Goal: Task Accomplishment & Management: Use online tool/utility

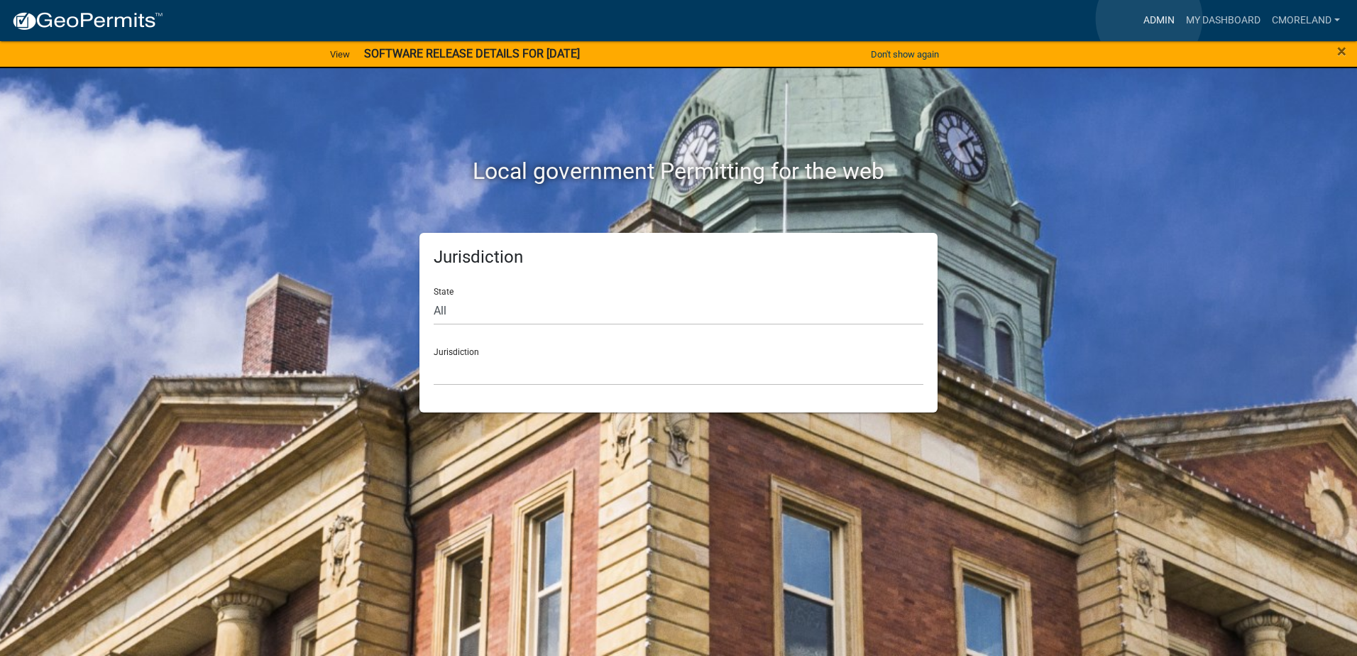
click at [1149, 18] on link "Admin" at bounding box center [1159, 20] width 43 height 27
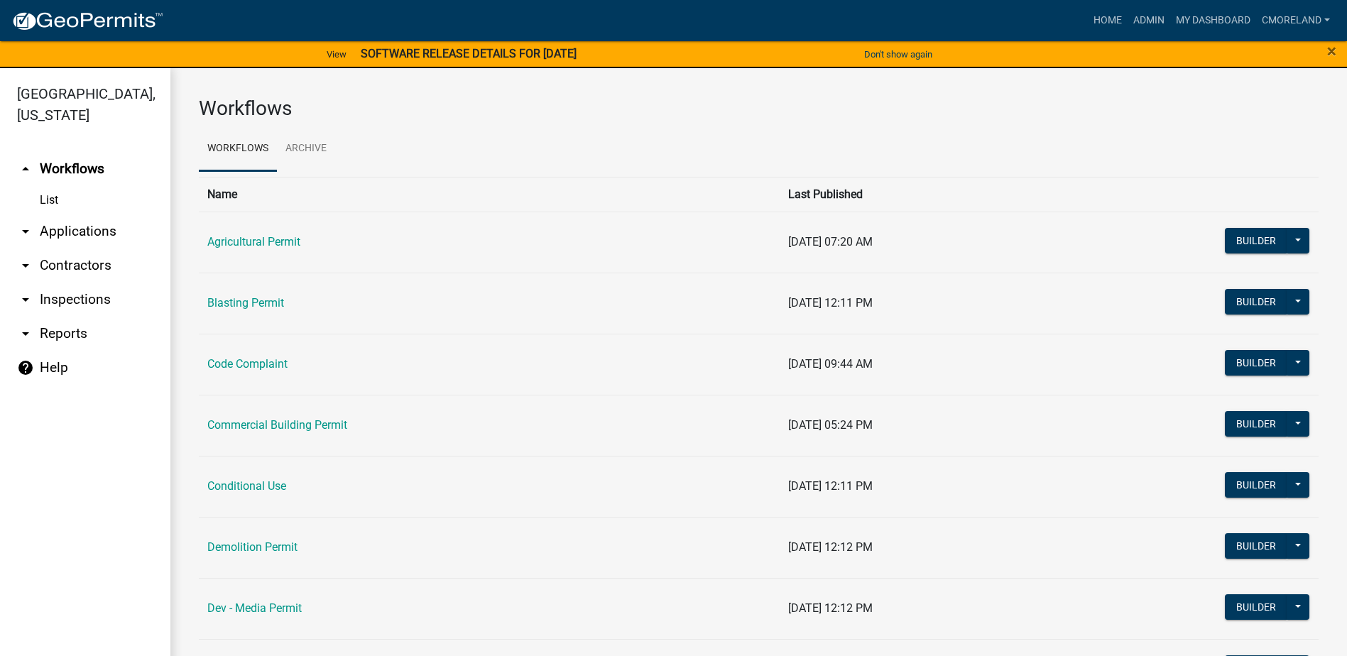
click at [80, 300] on link "arrow_drop_down Inspections" at bounding box center [85, 300] width 170 height 34
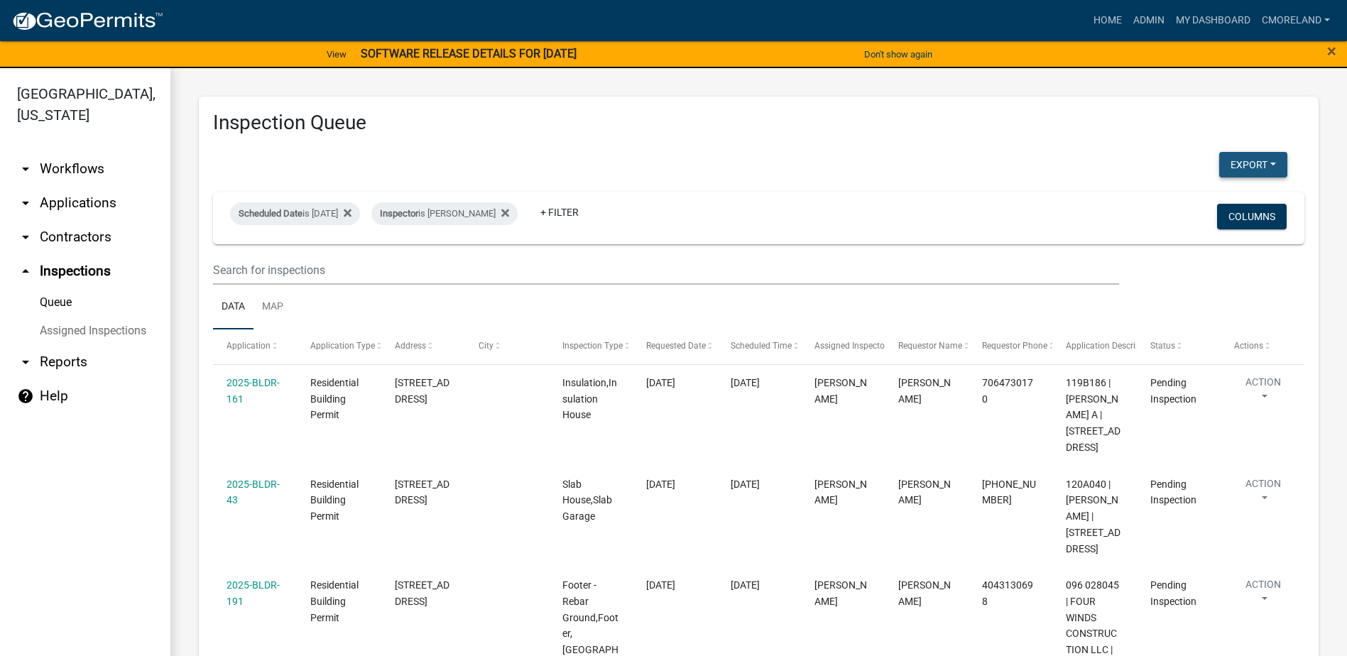
click at [1244, 165] on button "Export" at bounding box center [1253, 165] width 68 height 26
click at [1200, 201] on button "Excel Format (.xlsx)" at bounding box center [1220, 202] width 133 height 34
click at [1048, 84] on div "Inspection Queue Export Excel Format (.xlsx) CSV Format (.csv) Scheduled Date i…" at bounding box center [758, 548] width 1176 height 960
click at [509, 207] on icon at bounding box center [505, 212] width 8 height 11
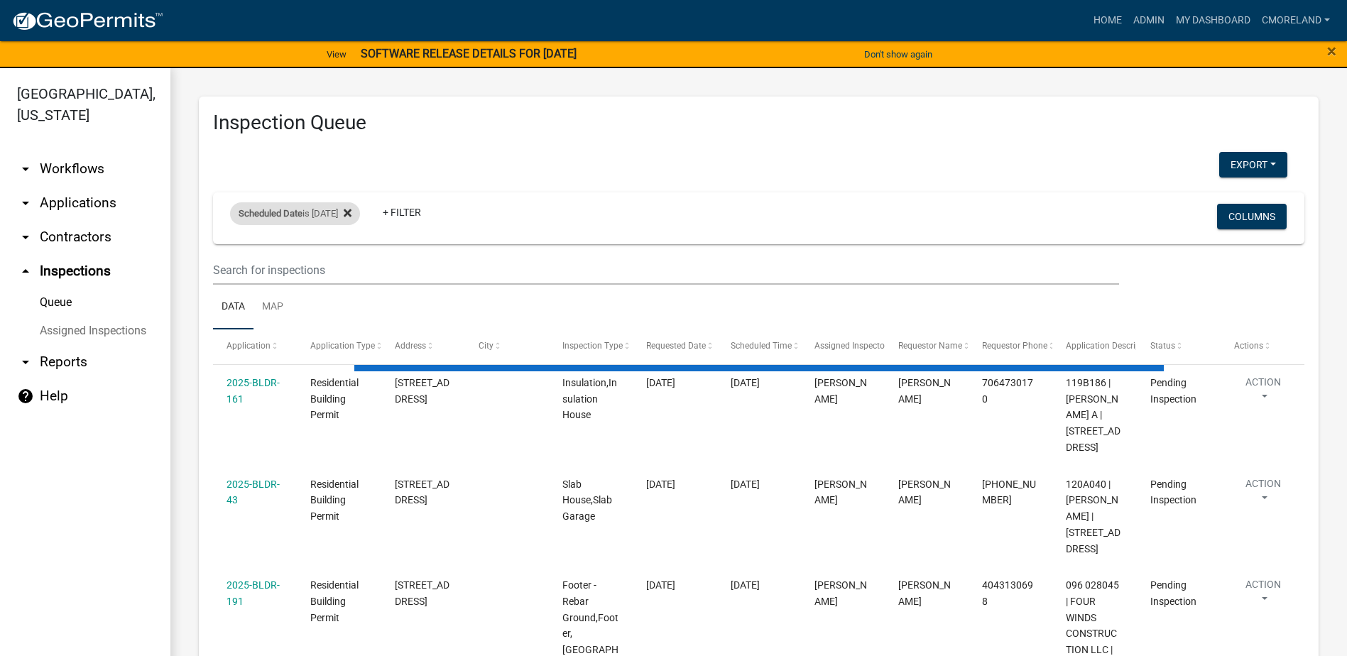
select select "2: 50"
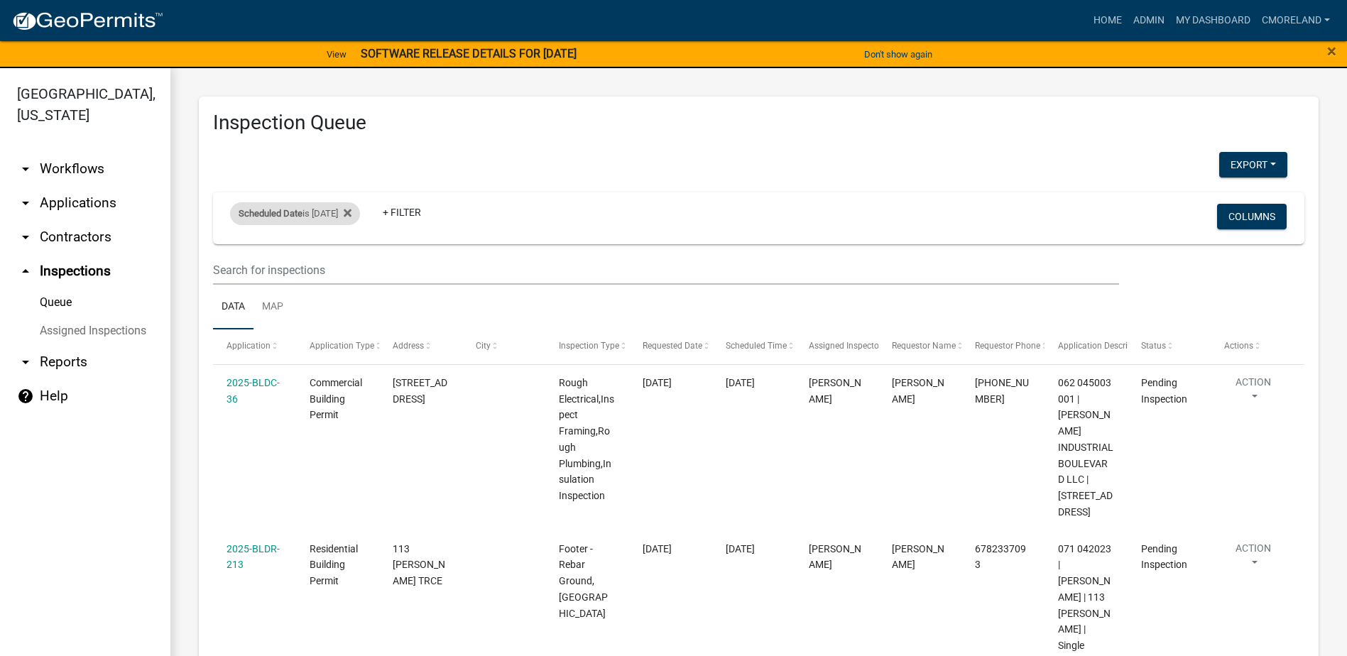
click at [357, 213] on div "Scheduled Date is [DATE]" at bounding box center [295, 213] width 130 height 23
click at [351, 211] on icon at bounding box center [348, 213] width 8 height 8
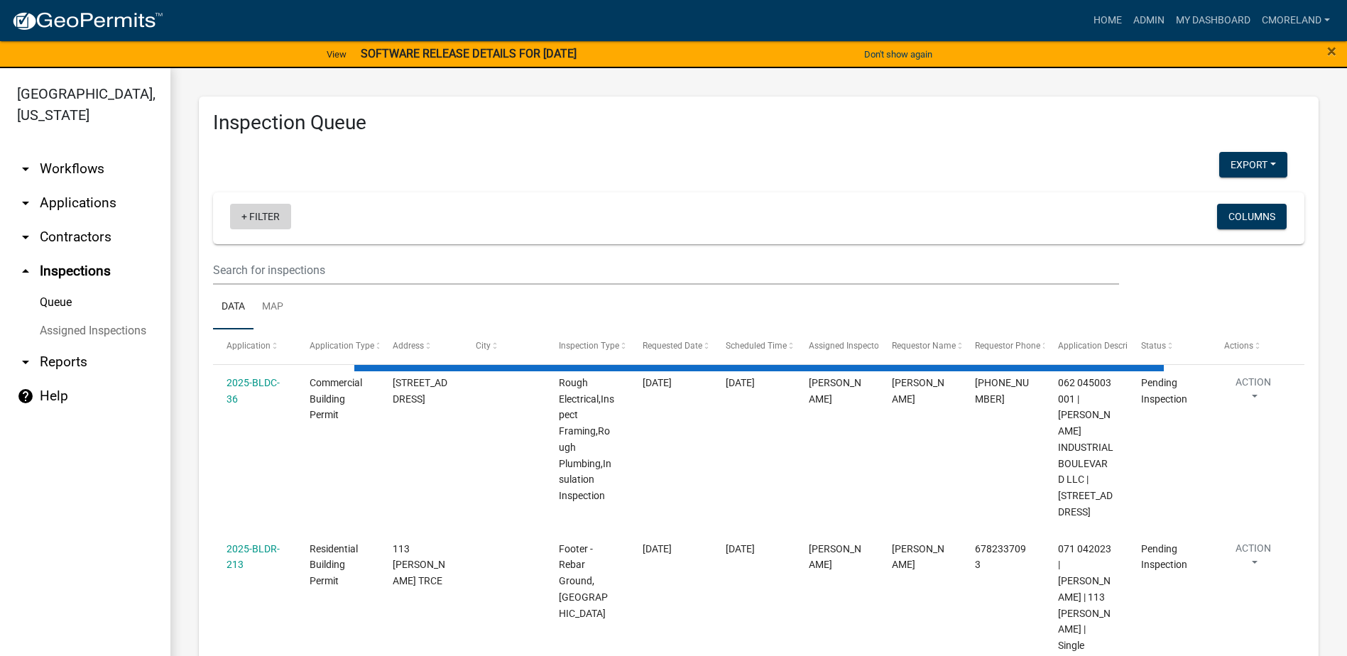
click at [266, 215] on link "+ Filter" at bounding box center [260, 217] width 61 height 26
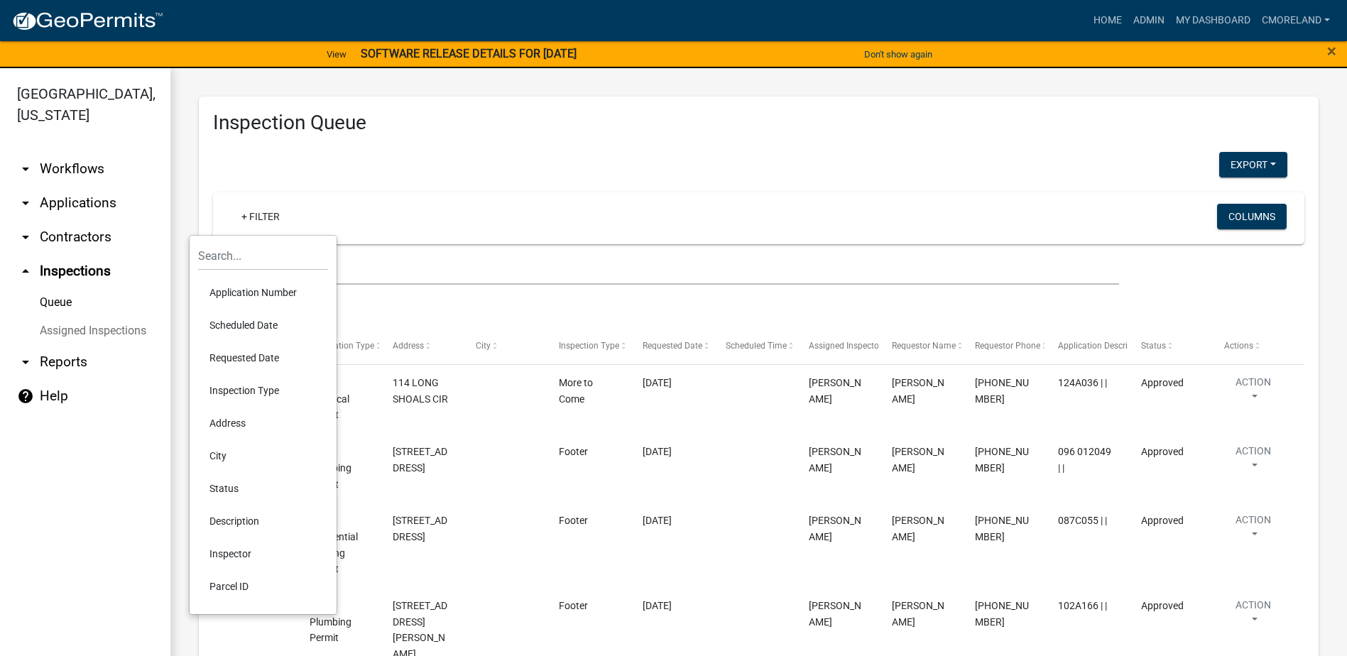
click at [243, 355] on li "Requested Date" at bounding box center [263, 357] width 130 height 33
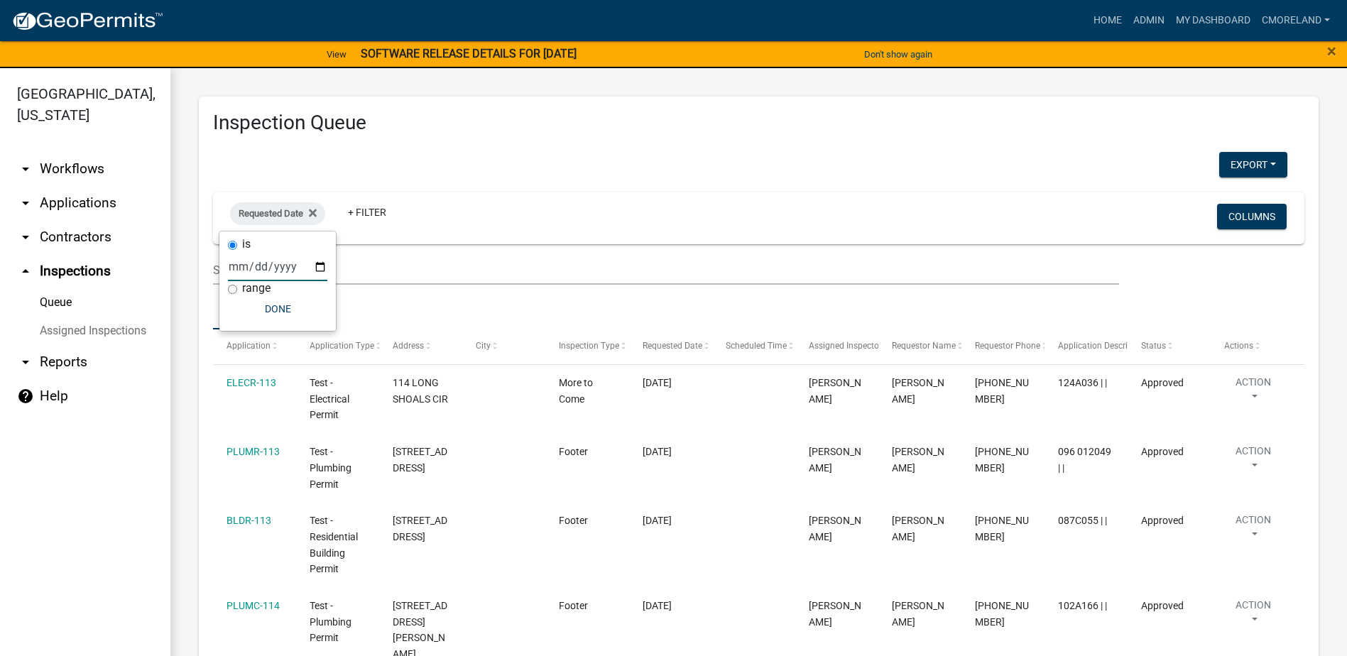
click at [317, 267] on input "date" at bounding box center [277, 266] width 99 height 29
type input "[DATE]"
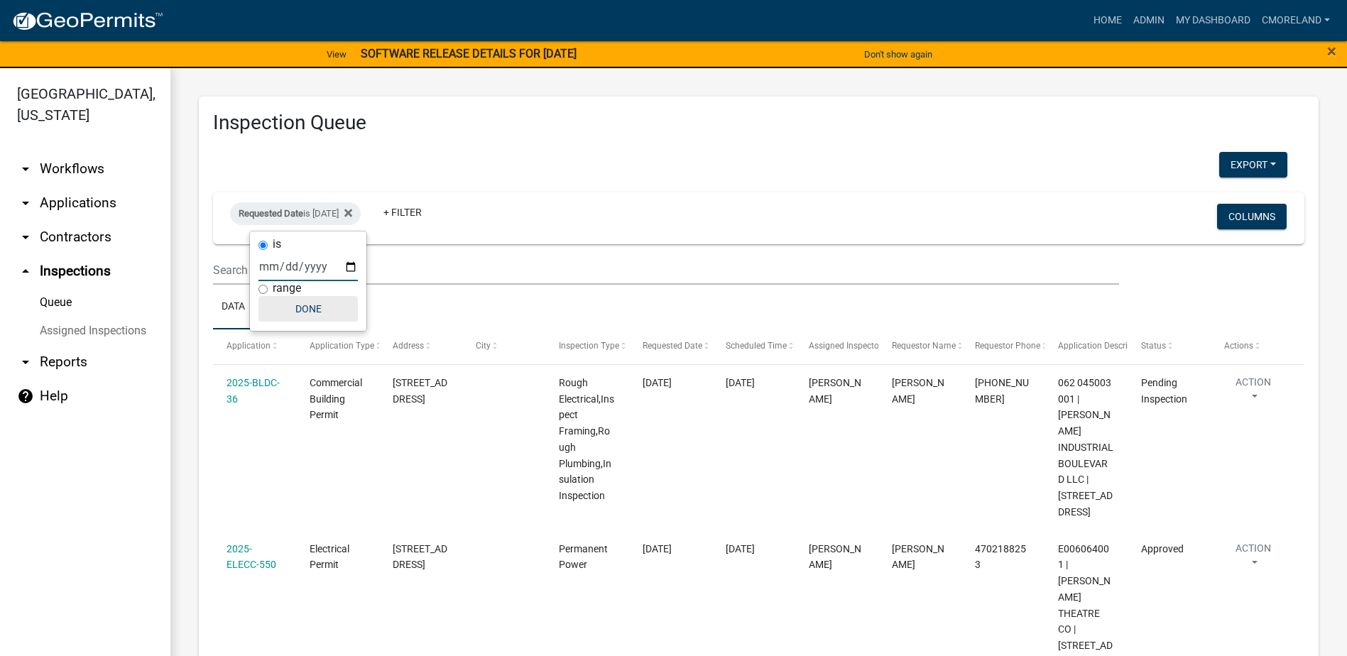
click at [305, 307] on button "Done" at bounding box center [307, 309] width 99 height 26
click at [357, 212] on div "Requested Date is [DATE]" at bounding box center [295, 213] width 131 height 23
click at [348, 265] on input "[DATE]" at bounding box center [307, 266] width 99 height 29
type input "[DATE]"
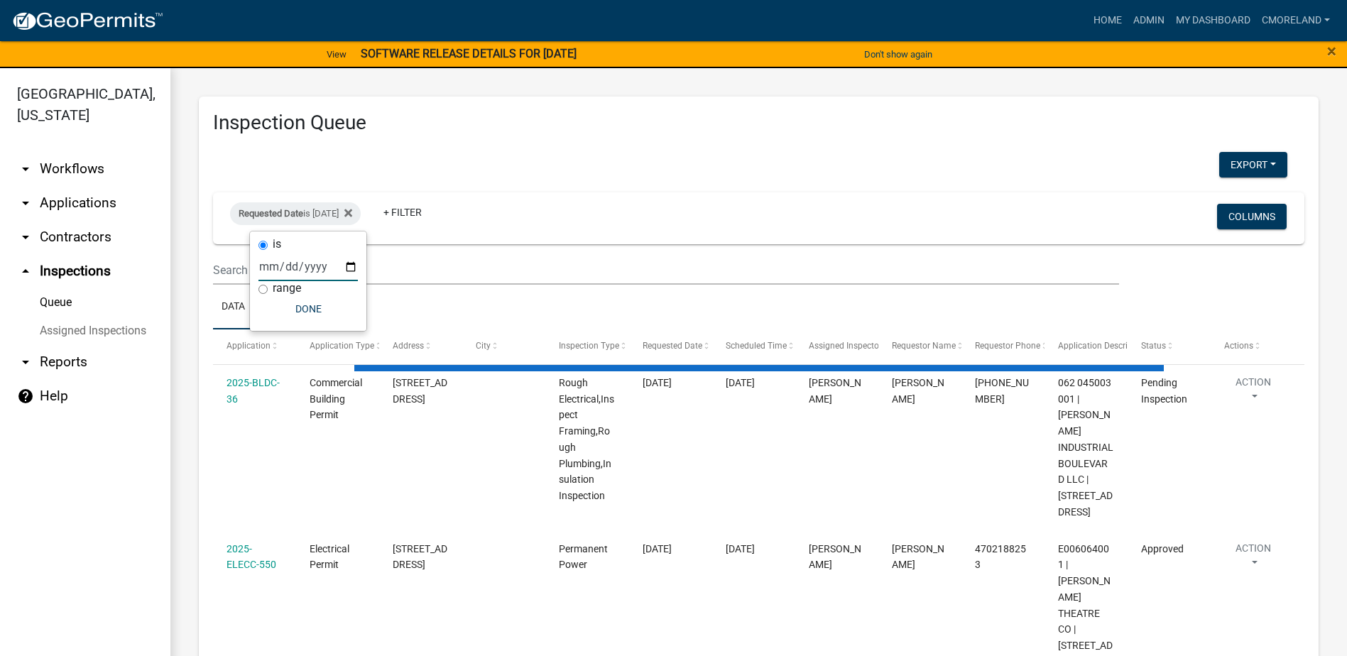
select select "2: 50"
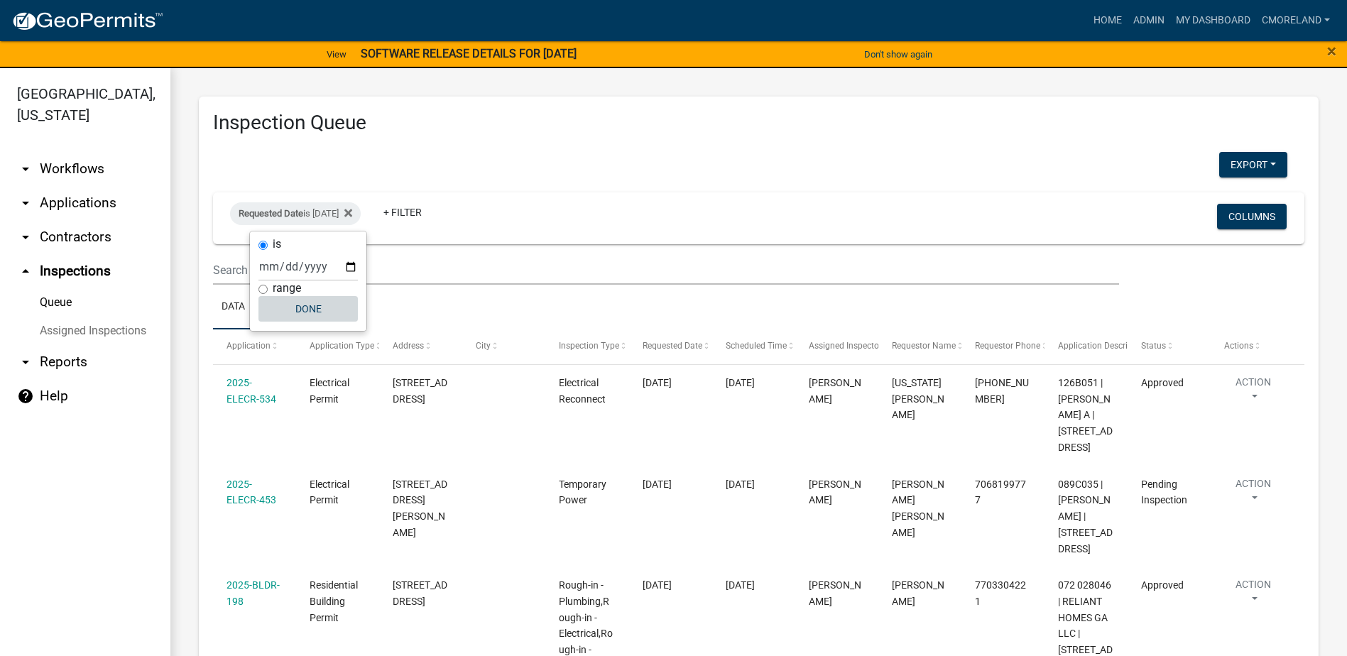
click at [305, 305] on button "Done" at bounding box center [307, 309] width 99 height 26
click at [323, 212] on div "Requested Date is [DATE]" at bounding box center [295, 213] width 131 height 23
click at [352, 213] on icon at bounding box center [348, 213] width 8 height 8
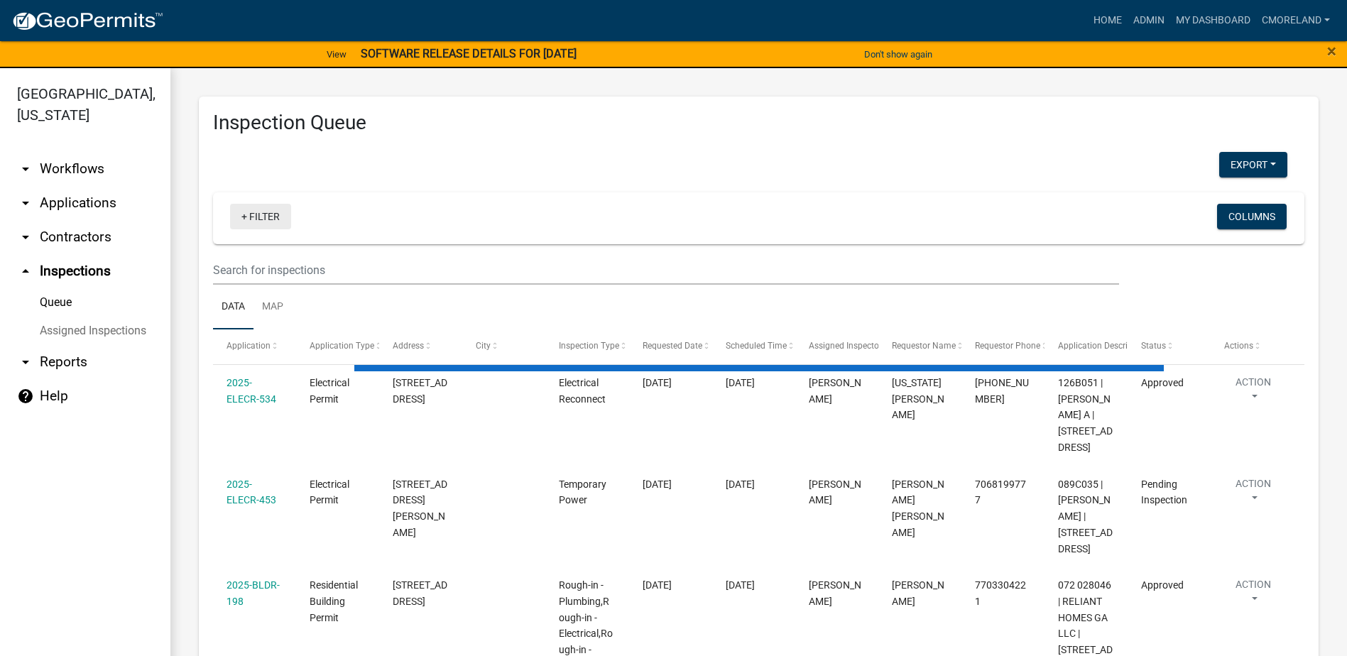
click at [265, 217] on link "+ Filter" at bounding box center [260, 217] width 61 height 26
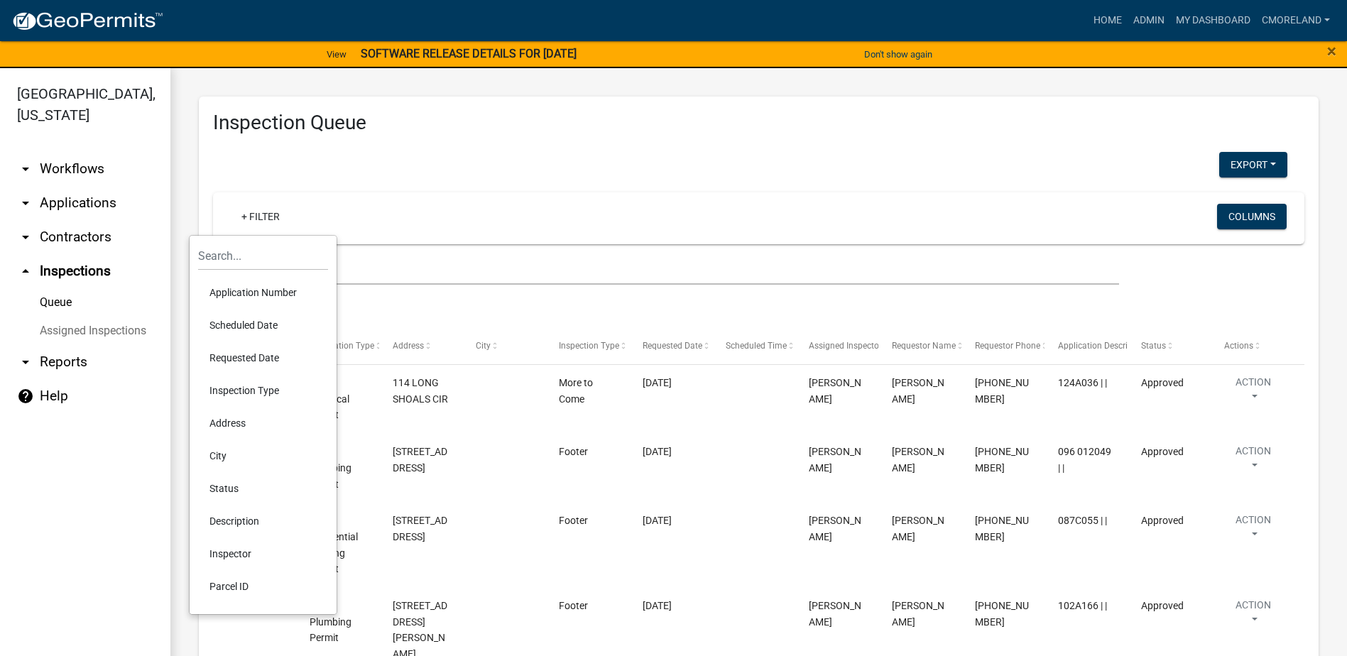
click at [255, 323] on li "Scheduled Date" at bounding box center [263, 325] width 130 height 33
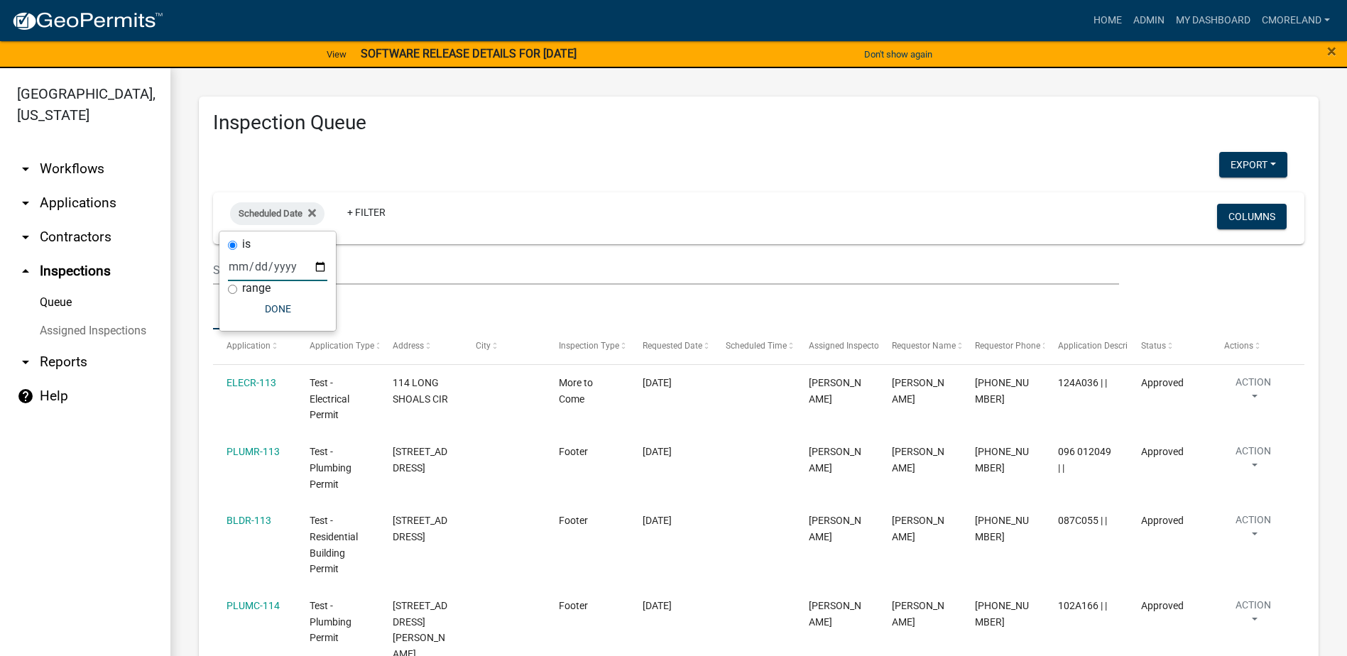
click at [321, 265] on input "date" at bounding box center [277, 266] width 99 height 29
type input "[DATE]"
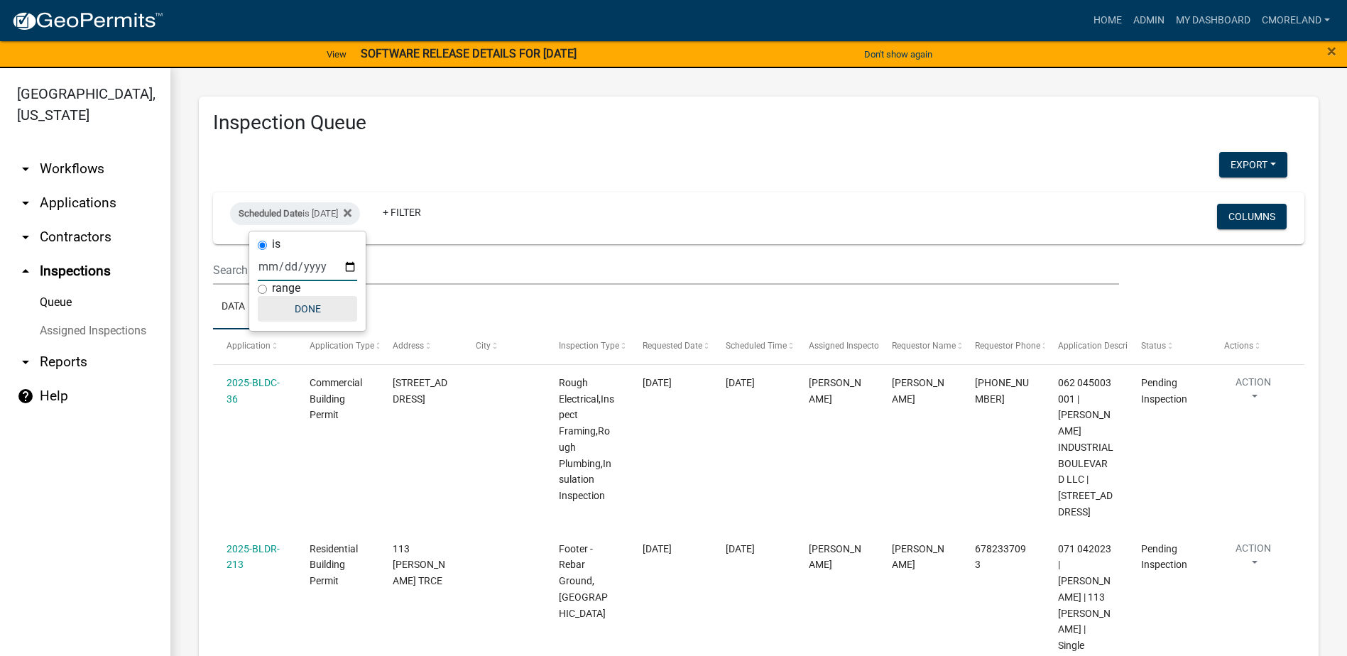
click at [306, 304] on button "Done" at bounding box center [307, 309] width 99 height 26
click at [432, 209] on link "+ Filter" at bounding box center [401, 212] width 61 height 26
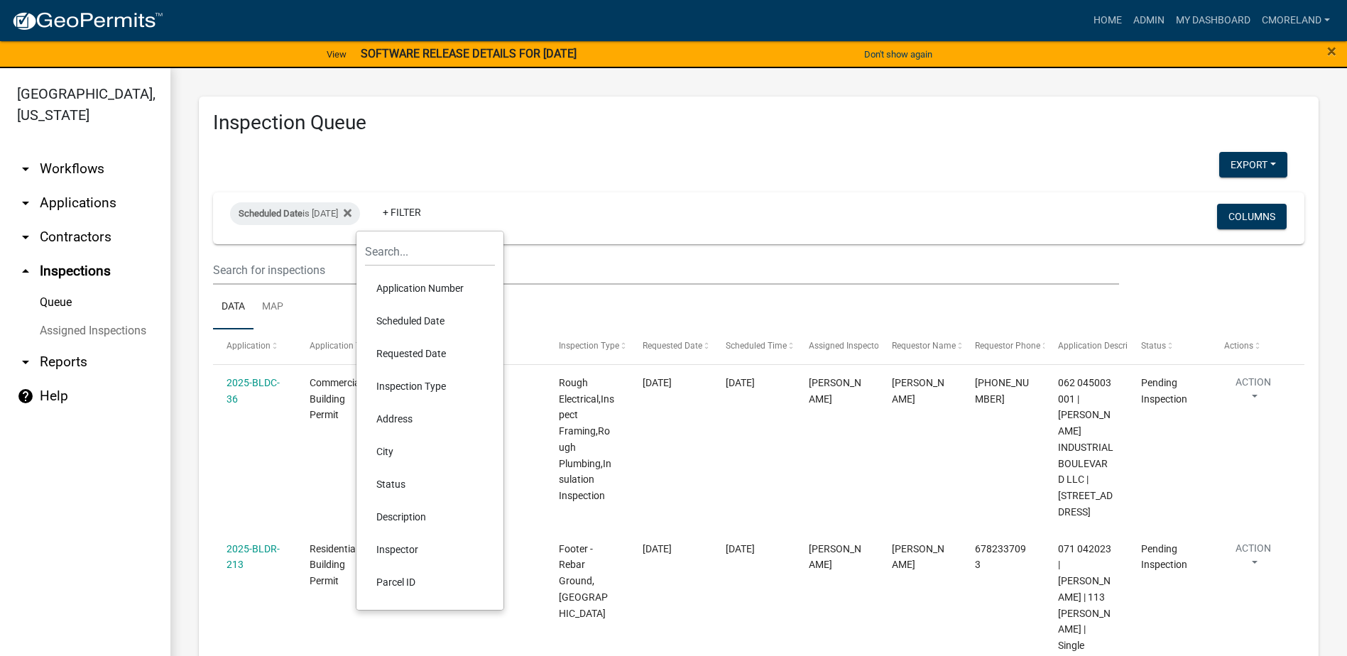
click at [400, 549] on li "Inspector" at bounding box center [430, 549] width 130 height 33
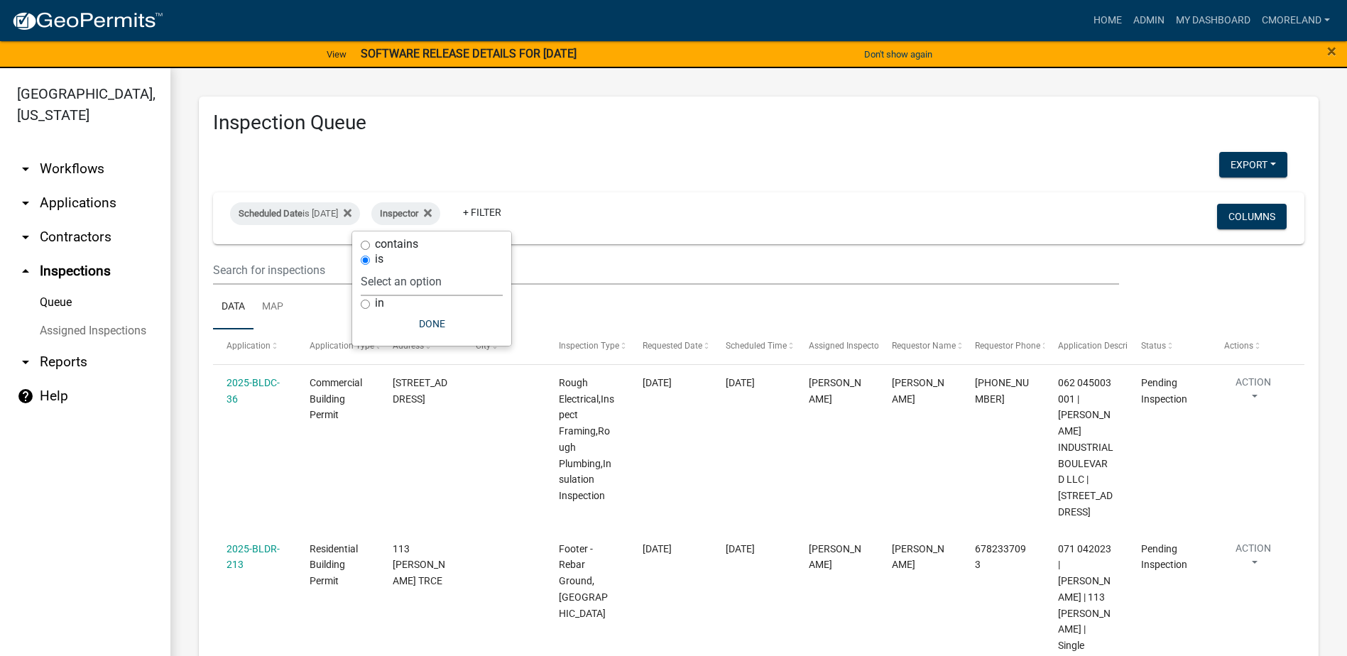
click at [482, 290] on select "Select an option None [PERSON_NAME] [PERSON_NAME] [PERSON_NAME] Quistan [PERSON…" at bounding box center [432, 281] width 142 height 29
select select "07642ab0-564c-47bb-824b-0ccf2da83593"
click at [396, 267] on select "Select an option None [PERSON_NAME] [PERSON_NAME] [PERSON_NAME] Quistan [PERSON…" at bounding box center [432, 281] width 142 height 29
click at [432, 327] on button "Done" at bounding box center [467, 324] width 142 height 26
click at [509, 212] on icon at bounding box center [505, 213] width 8 height 8
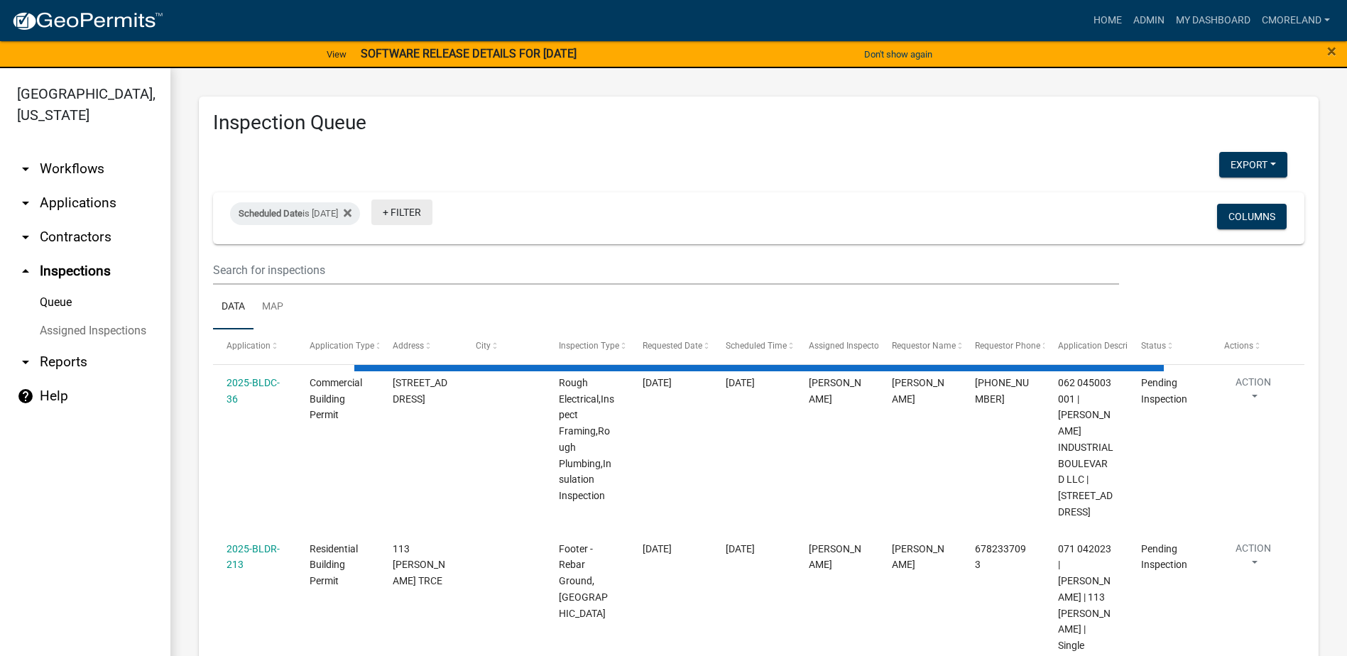
select select "2: 50"
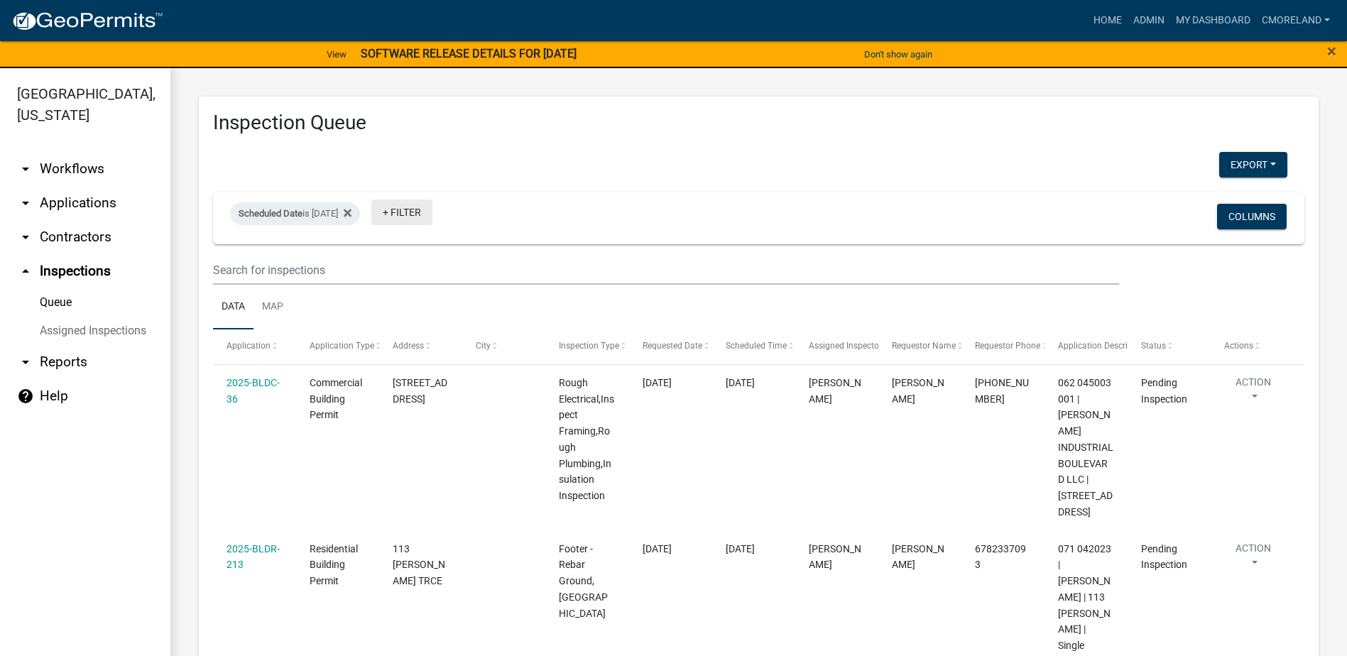
click at [428, 214] on link "+ Filter" at bounding box center [401, 212] width 61 height 26
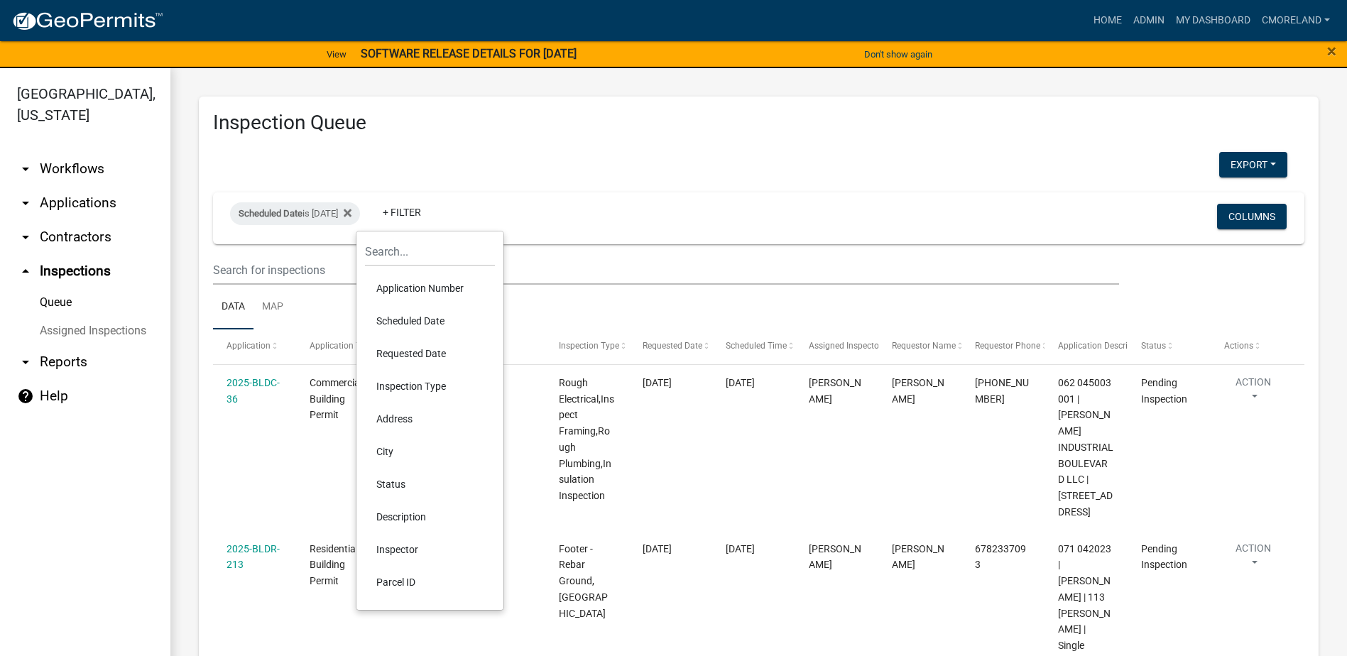
click at [409, 547] on li "Inspector" at bounding box center [430, 549] width 130 height 33
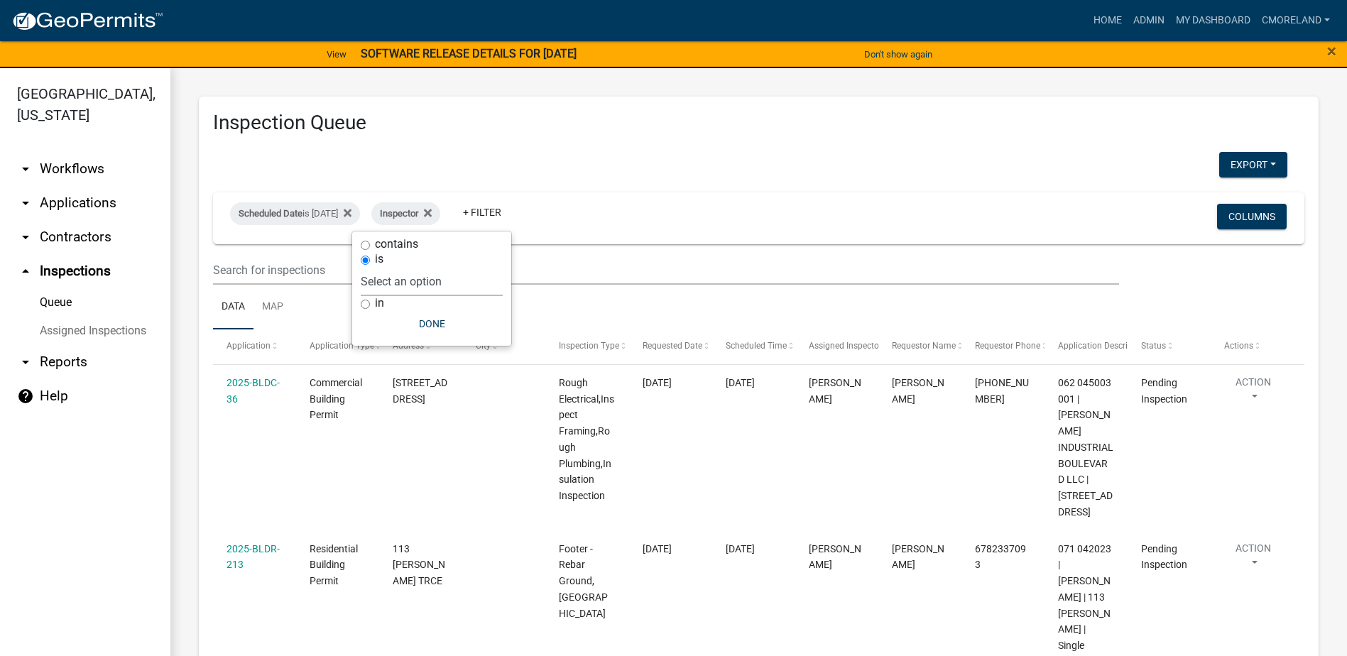
click at [455, 276] on select "Select an option None [PERSON_NAME] [PERSON_NAME] [PERSON_NAME] Quistan [PERSON…" at bounding box center [432, 281] width 142 height 29
select select "a0ea4169-8540-4a2c-b9f4-cf4c1ffdeb95"
click at [402, 267] on select "Select an option None [PERSON_NAME] [PERSON_NAME] [PERSON_NAME] Quistan [PERSON…" at bounding box center [432, 281] width 142 height 29
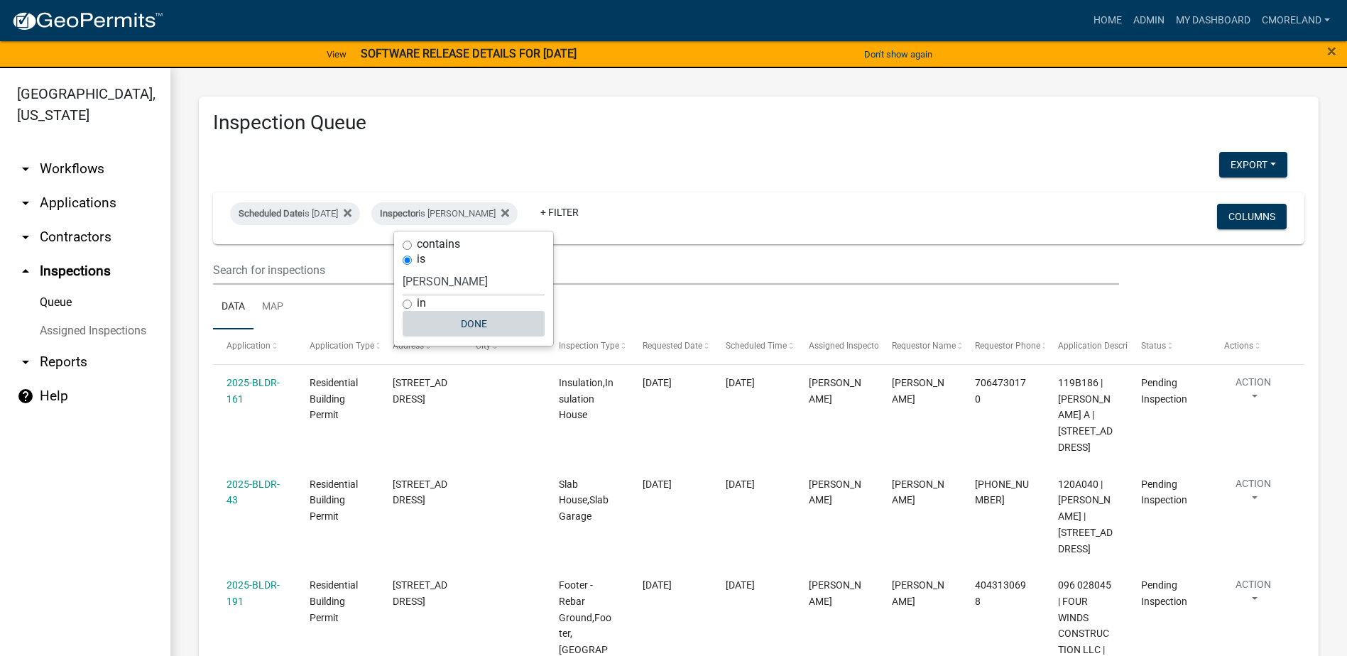
click at [473, 317] on button "Done" at bounding box center [473, 324] width 142 height 26
click at [348, 212] on div "Scheduled Date is [DATE]" at bounding box center [295, 213] width 130 height 23
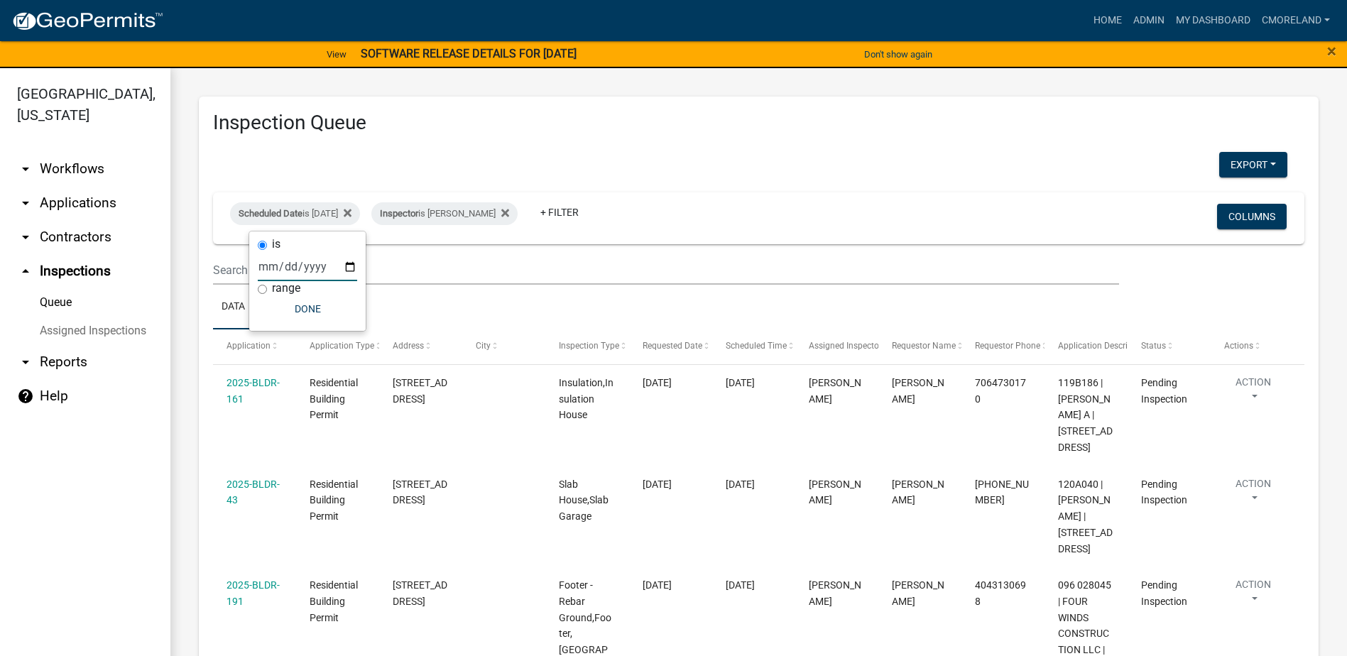
click at [351, 266] on input "[DATE]" at bounding box center [307, 266] width 99 height 29
type input "[DATE]"
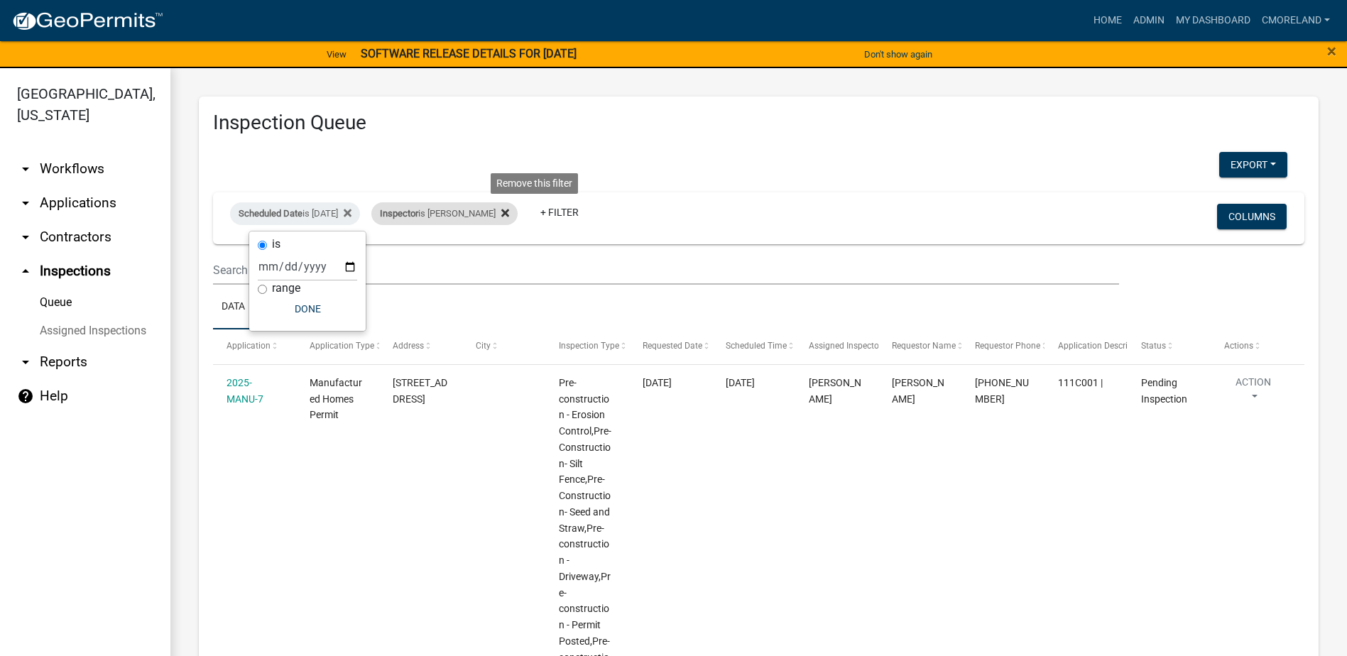
click at [509, 209] on icon at bounding box center [505, 212] width 8 height 11
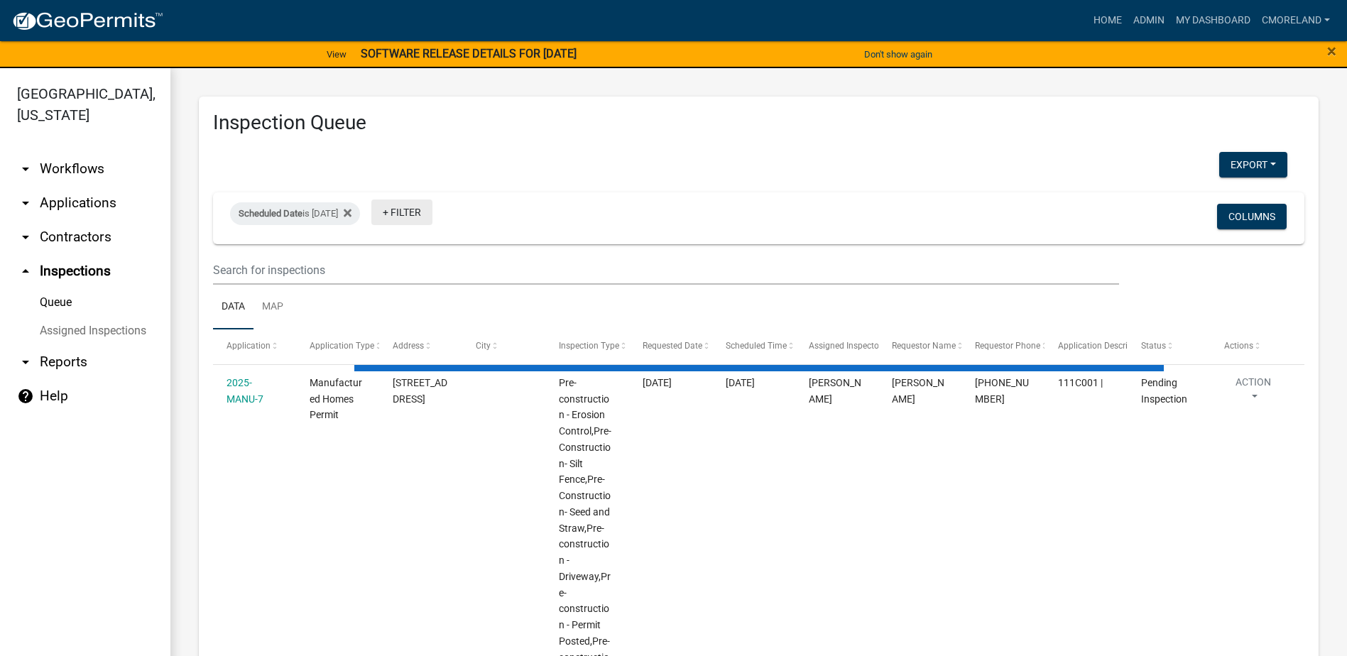
select select "2: 50"
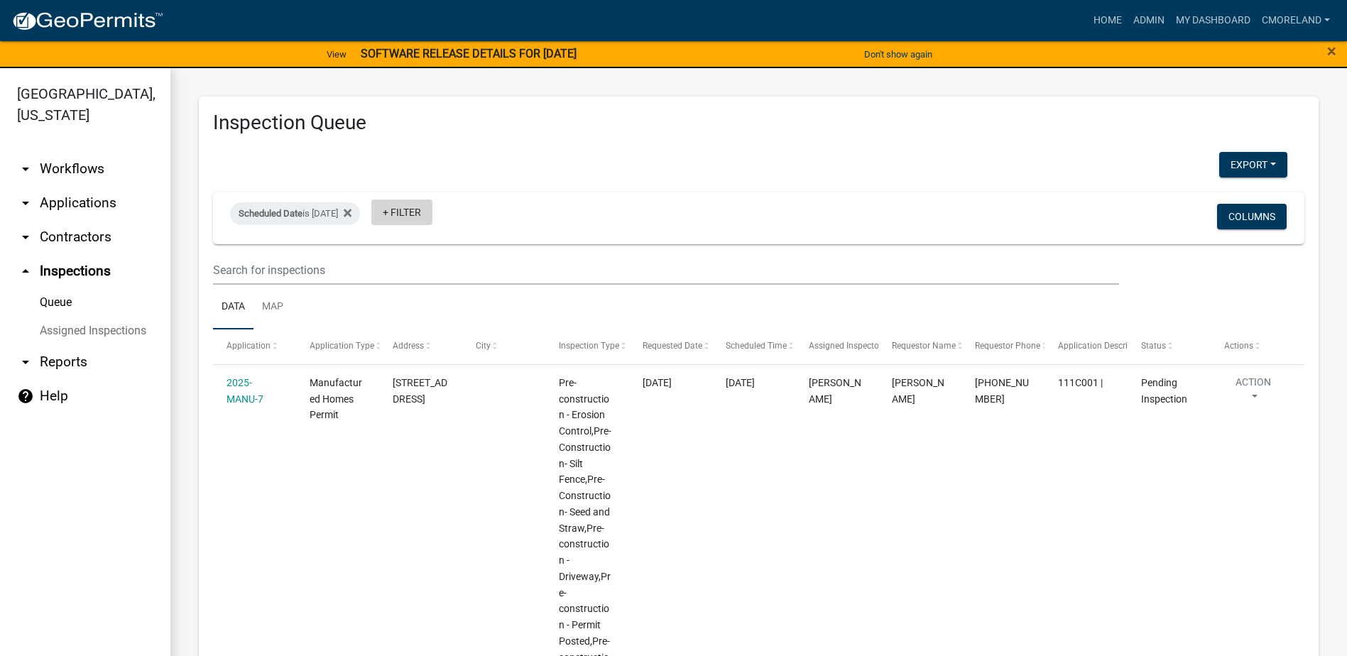
click at [426, 209] on link "+ Filter" at bounding box center [401, 212] width 61 height 26
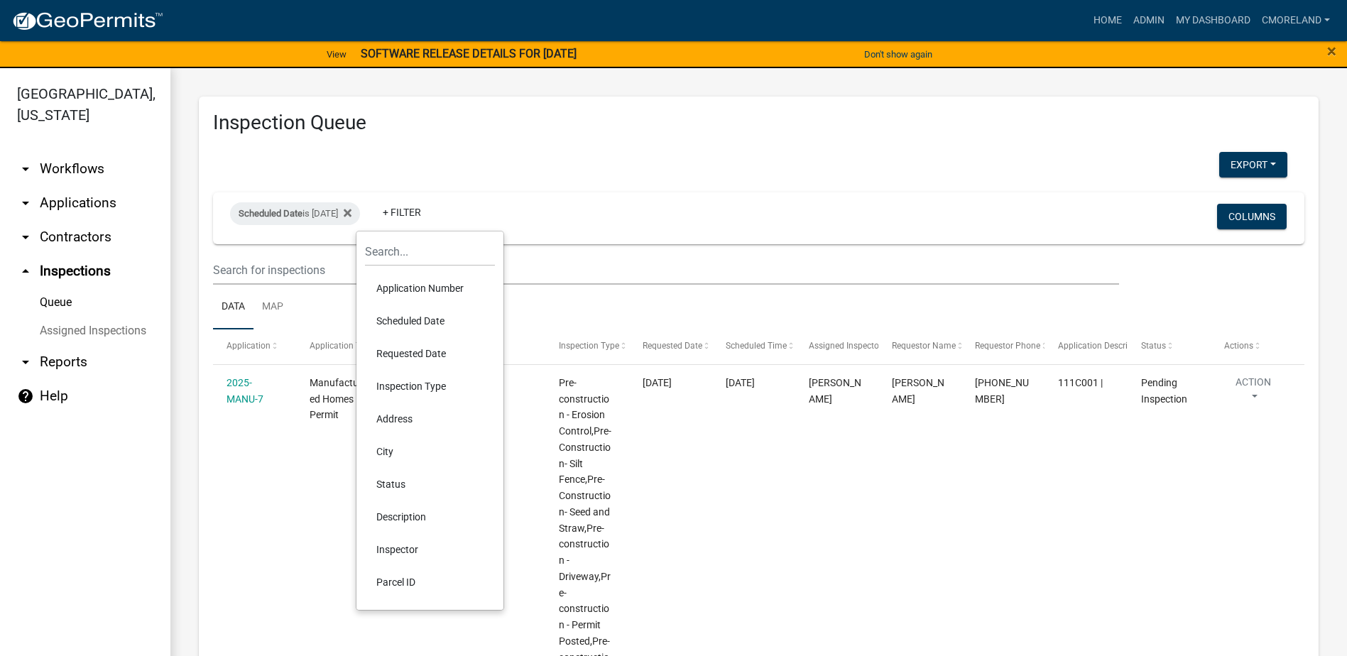
click at [407, 547] on li "Inspector" at bounding box center [430, 549] width 130 height 33
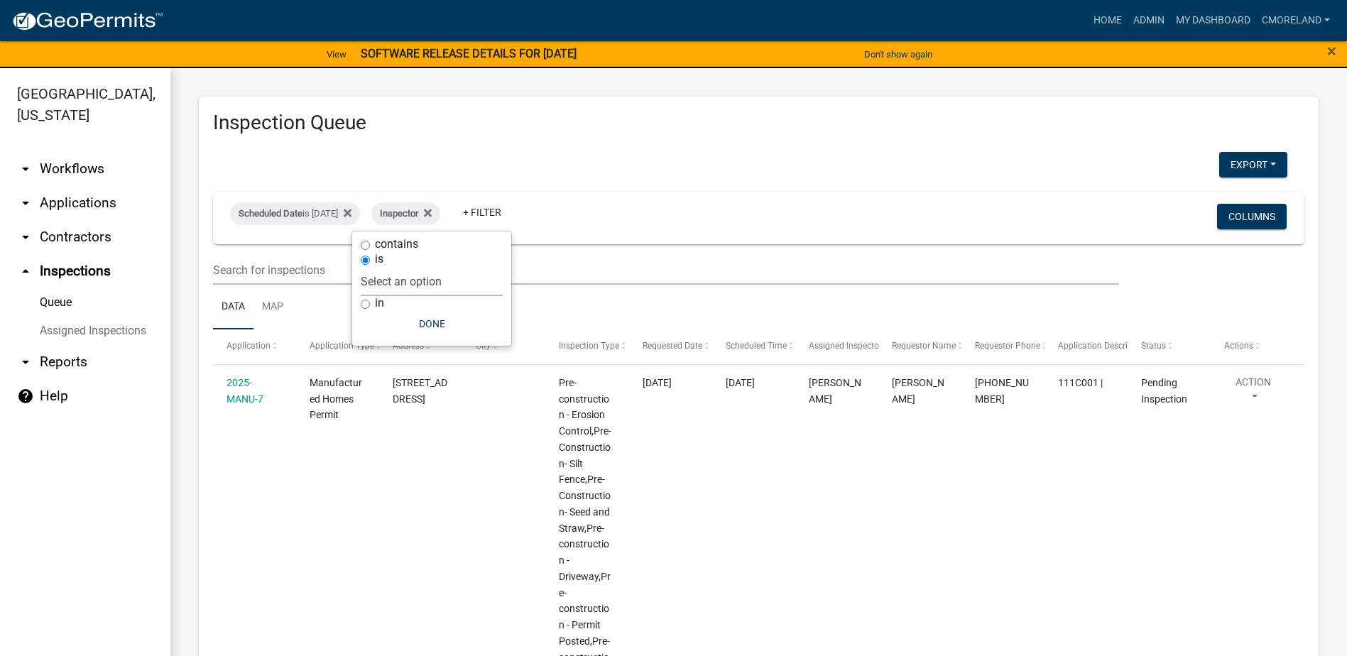
click at [464, 278] on select "Select an option None [PERSON_NAME] [PERSON_NAME] [PERSON_NAME] Quistan [PERSON…" at bounding box center [432, 281] width 142 height 29
select select "07642ab0-564c-47bb-824b-0ccf2da83593"
click at [396, 267] on select "Select an option None [PERSON_NAME] [PERSON_NAME] [PERSON_NAME] Quistan [PERSON…" at bounding box center [432, 281] width 142 height 29
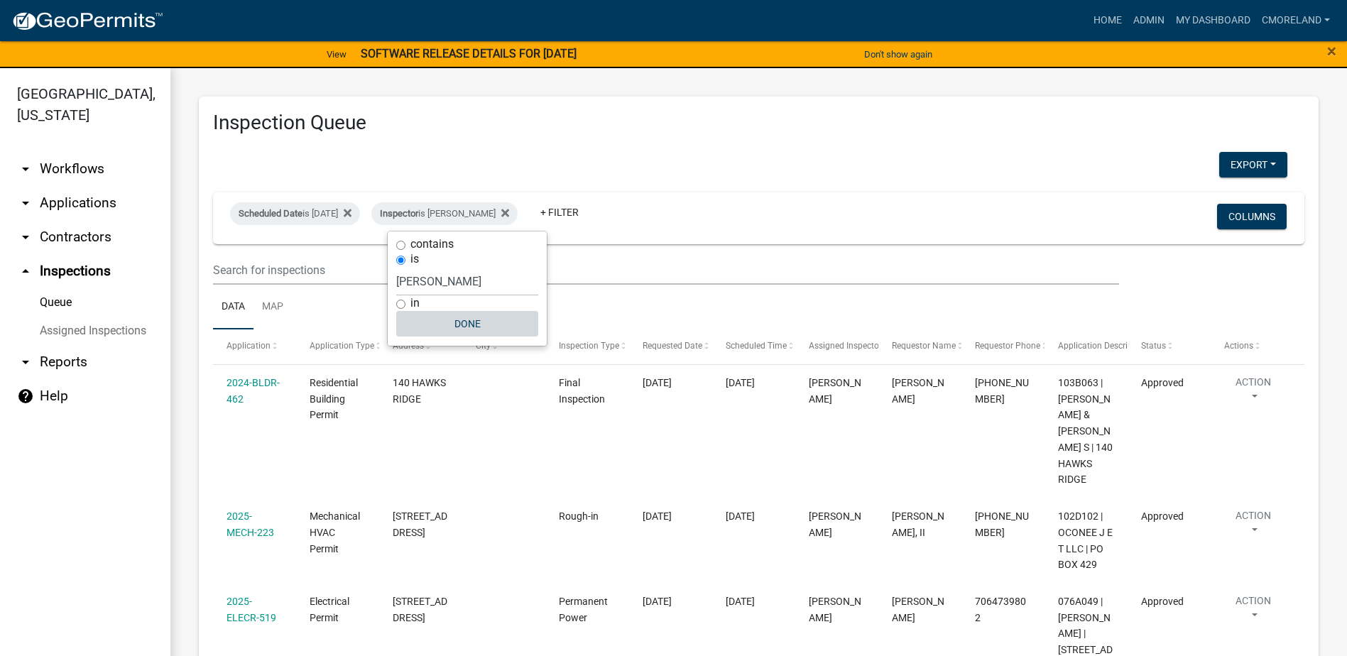
click at [458, 319] on button "Done" at bounding box center [467, 324] width 142 height 26
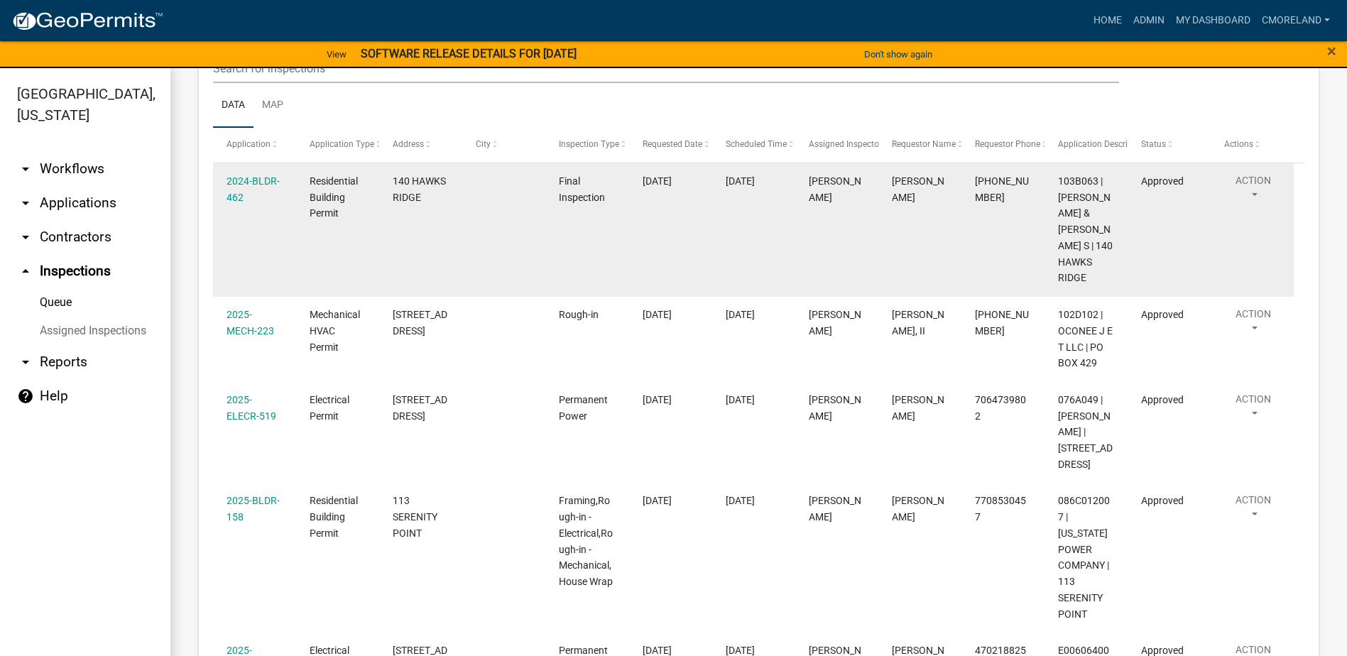
scroll to position [213, 0]
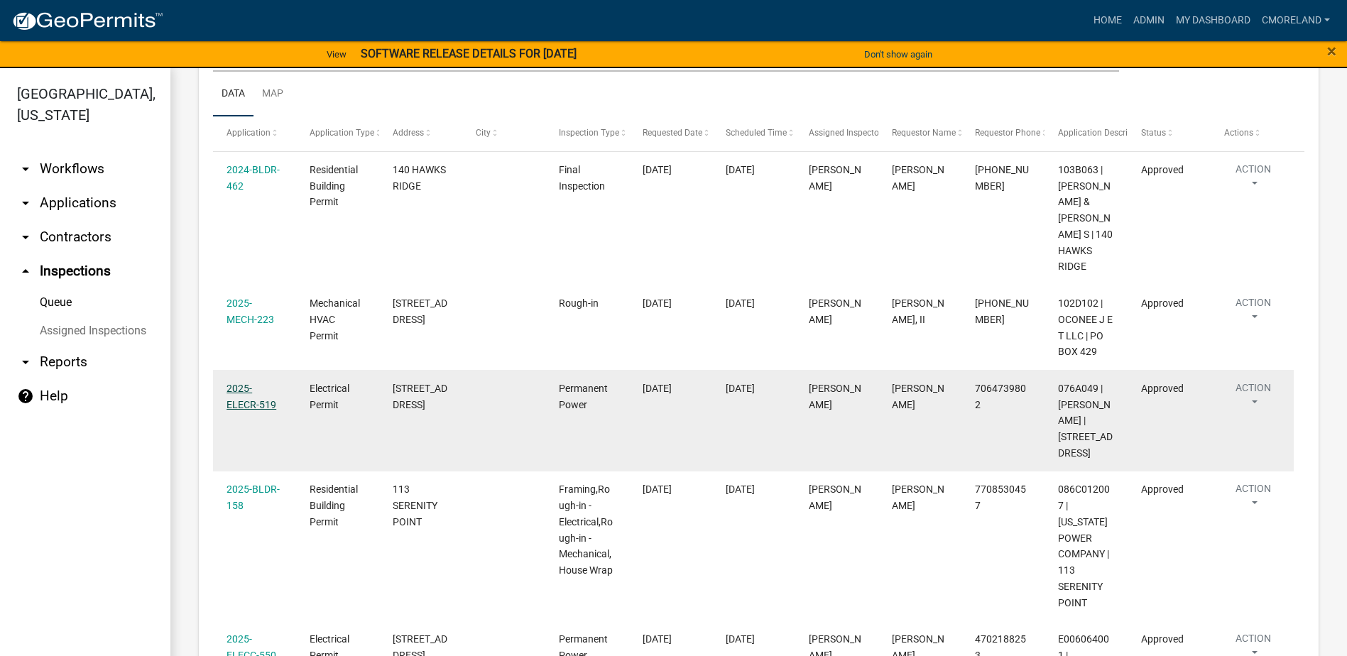
click at [239, 388] on link "2025-ELECR-519" at bounding box center [251, 397] width 50 height 28
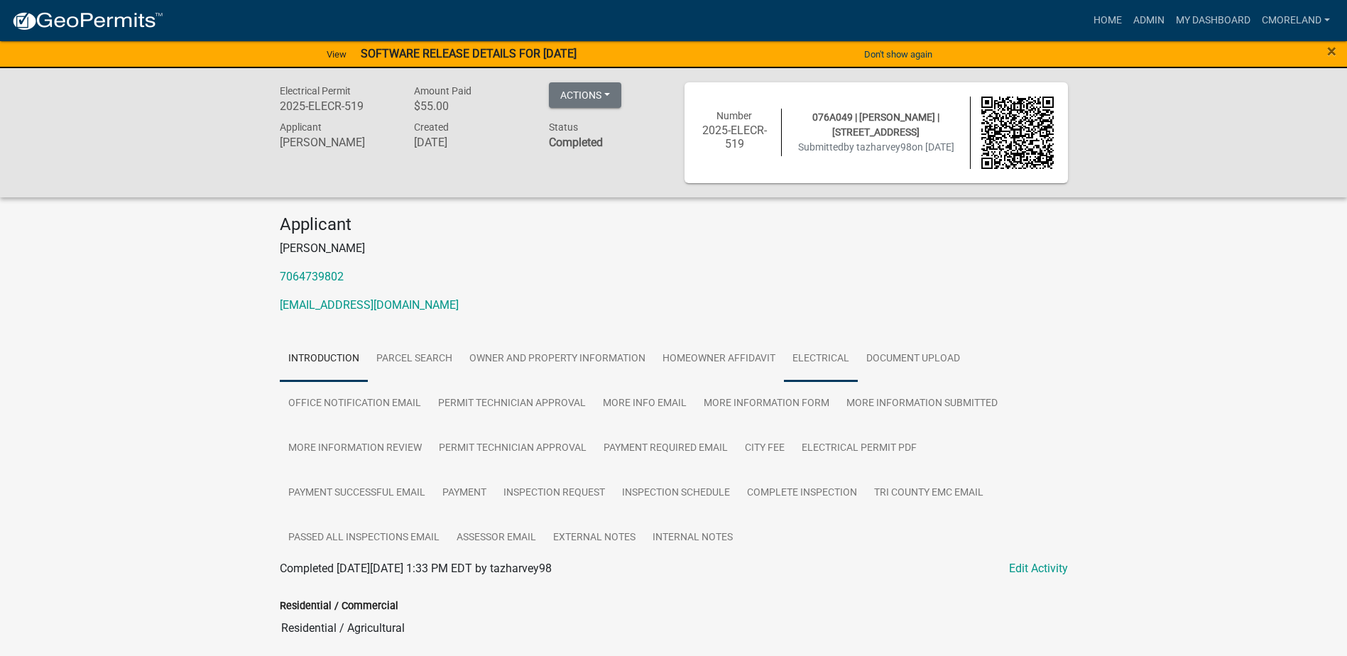
click at [830, 362] on link "Electrical" at bounding box center [821, 358] width 74 height 45
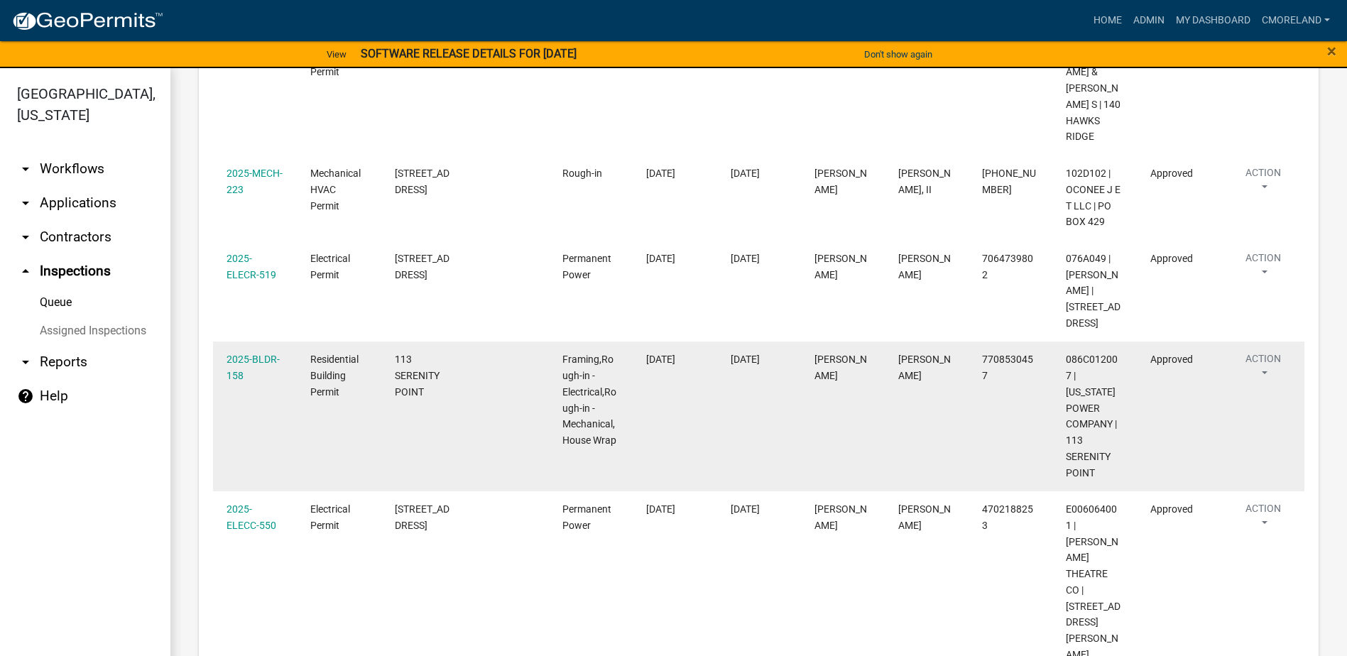
scroll to position [355, 0]
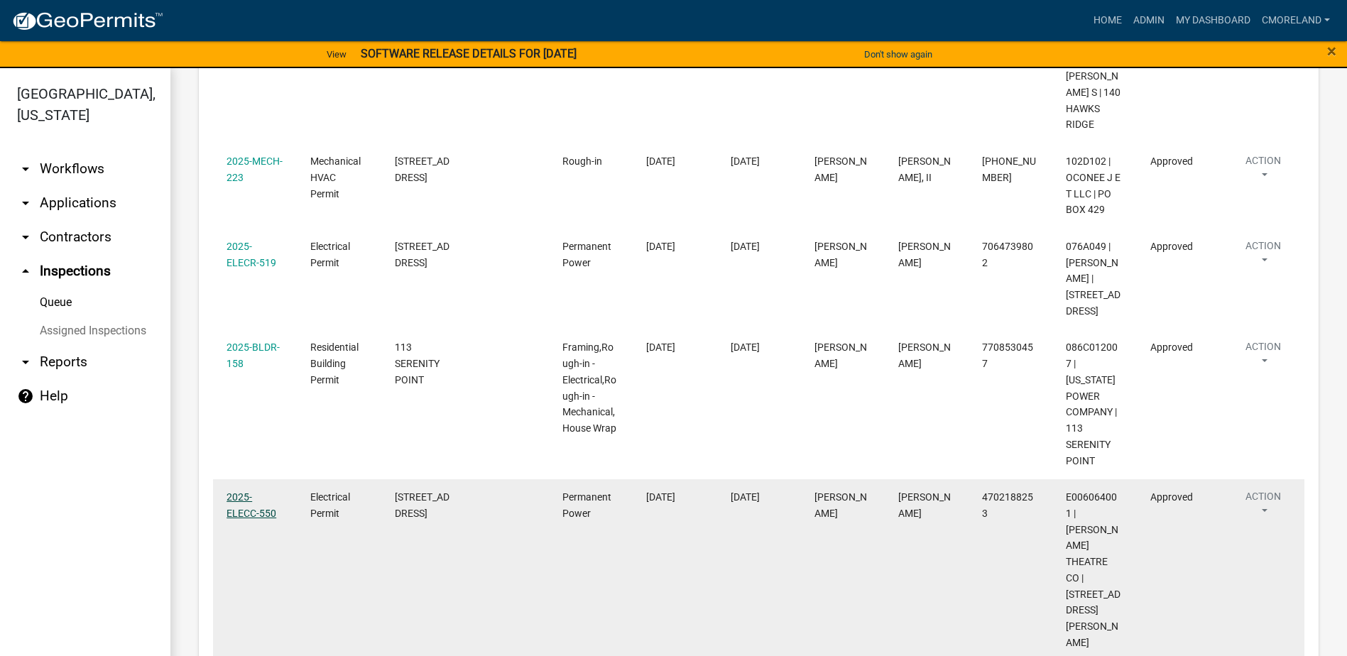
click at [243, 491] on link "2025-ELECC-550" at bounding box center [251, 505] width 50 height 28
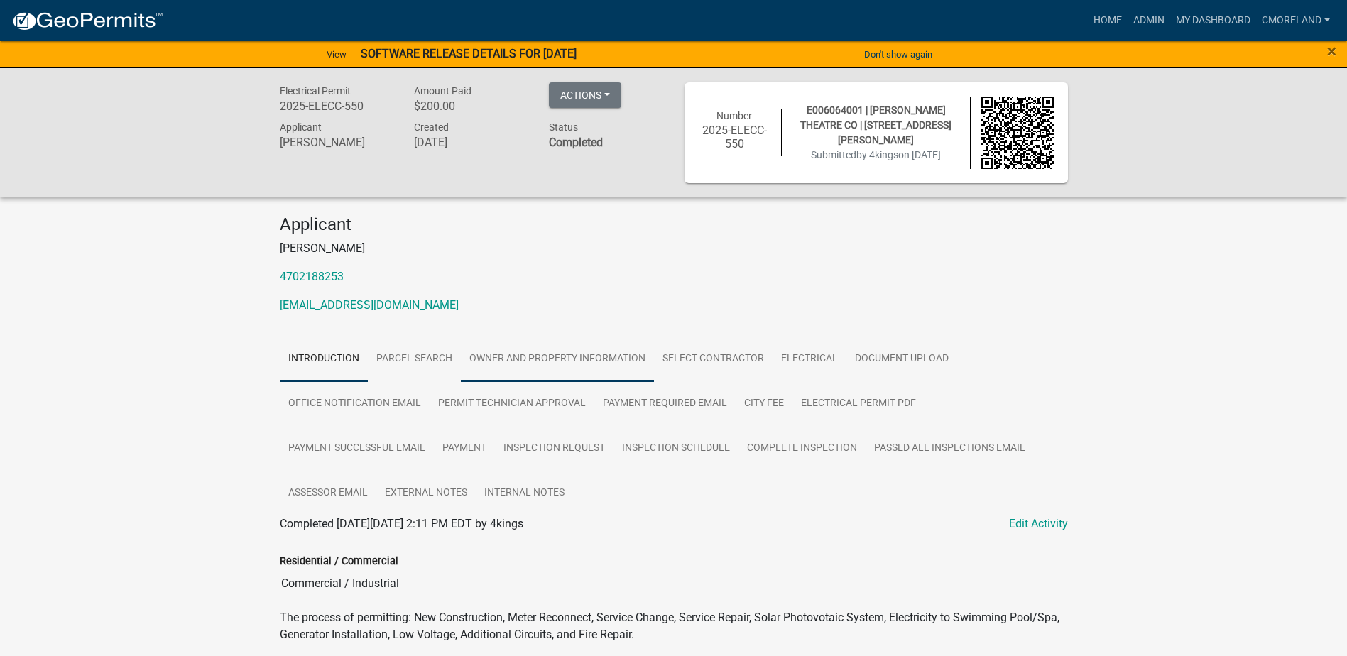
click at [534, 356] on link "Owner and Property Information" at bounding box center [557, 358] width 193 height 45
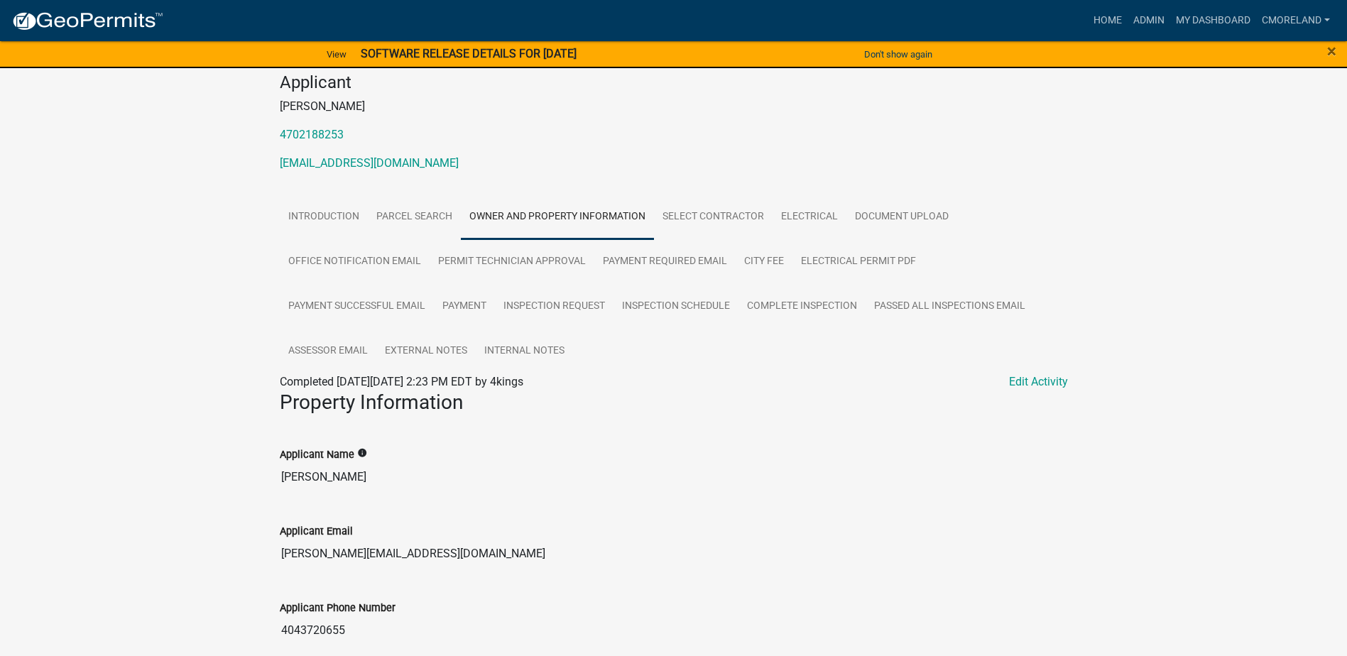
scroll to position [71, 0]
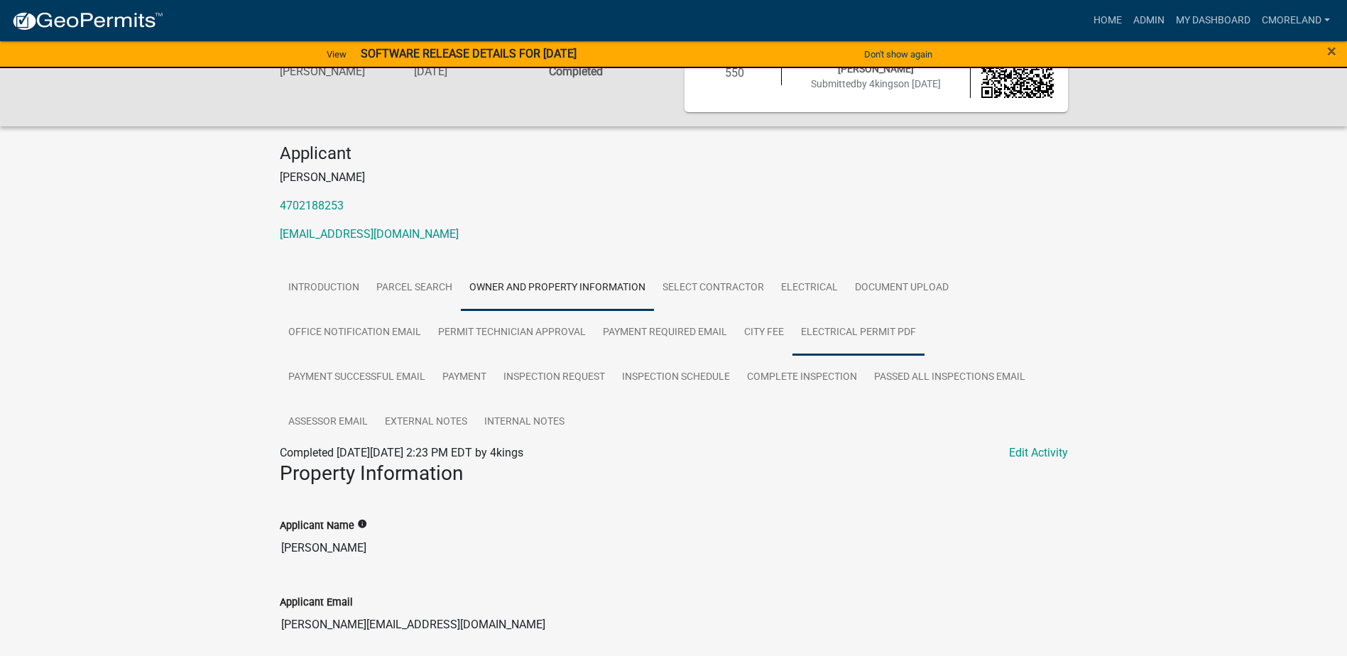
click at [844, 328] on link "Electrical Permit PDF" at bounding box center [858, 332] width 132 height 45
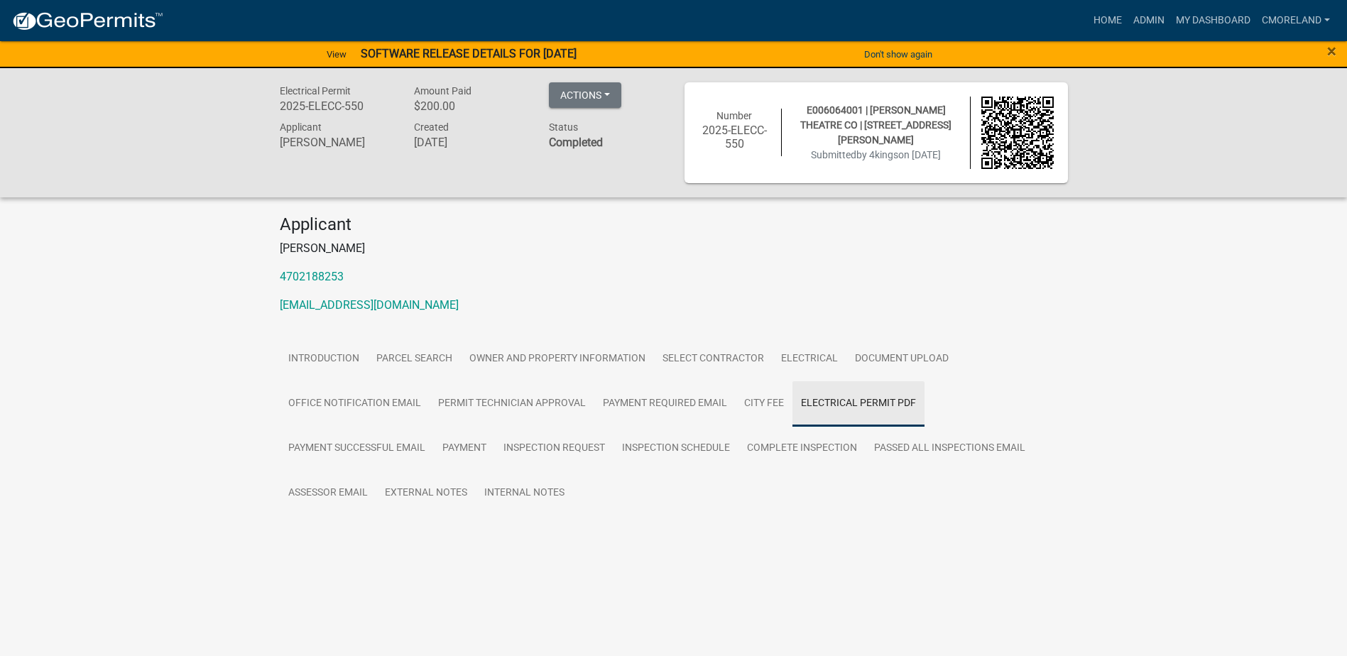
scroll to position [0, 0]
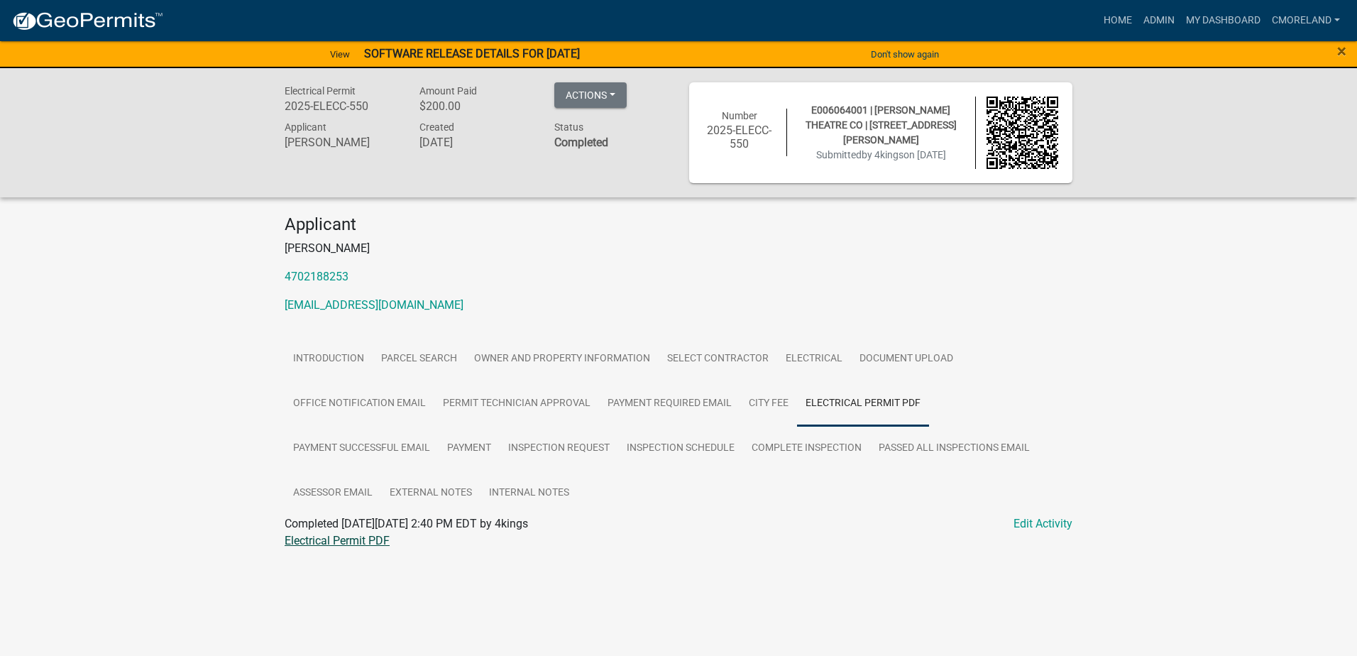
click at [348, 542] on link "Electrical Permit PDF" at bounding box center [337, 540] width 105 height 13
click at [533, 358] on link "Owner and Property Information" at bounding box center [562, 358] width 193 height 45
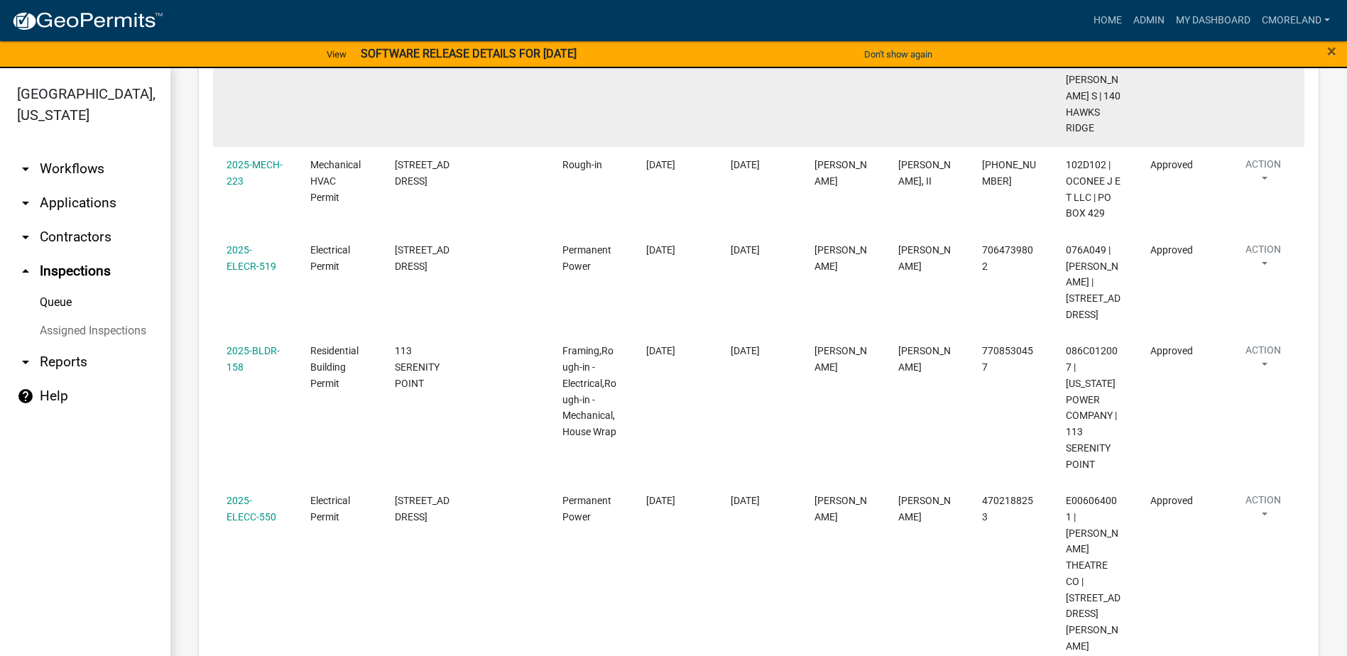
scroll to position [422, 0]
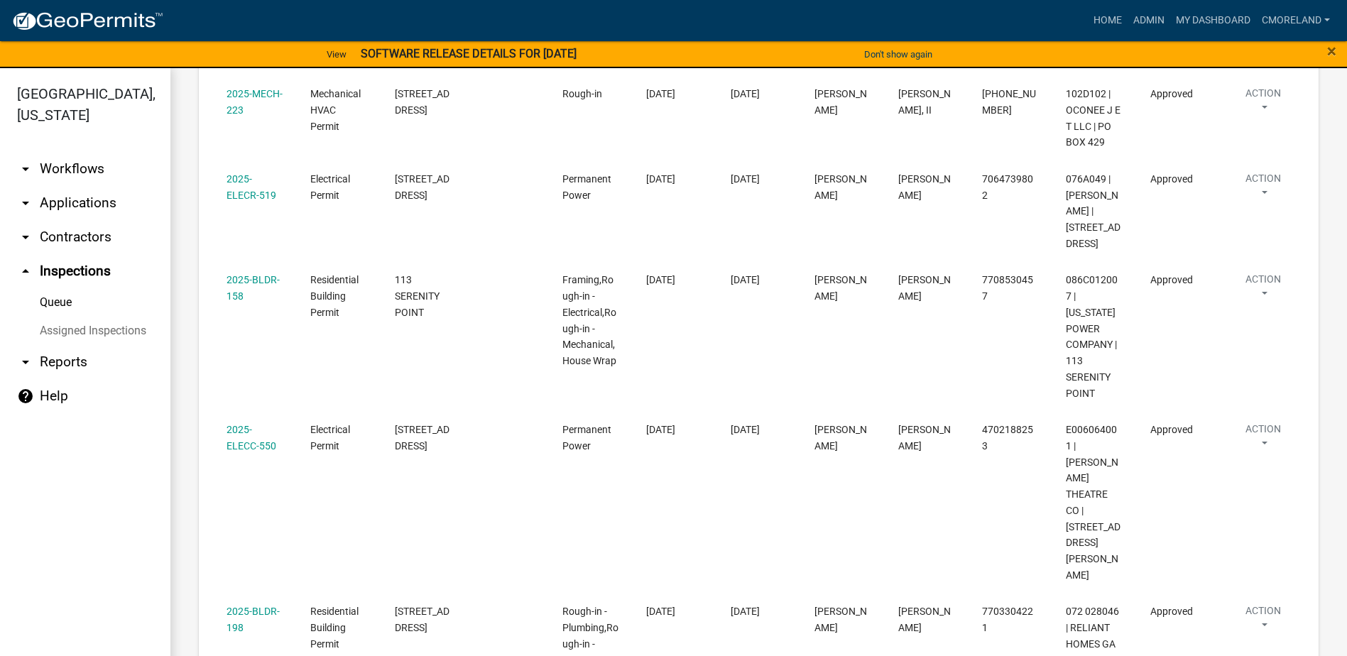
click at [60, 202] on link "arrow_drop_down Applications" at bounding box center [85, 203] width 170 height 34
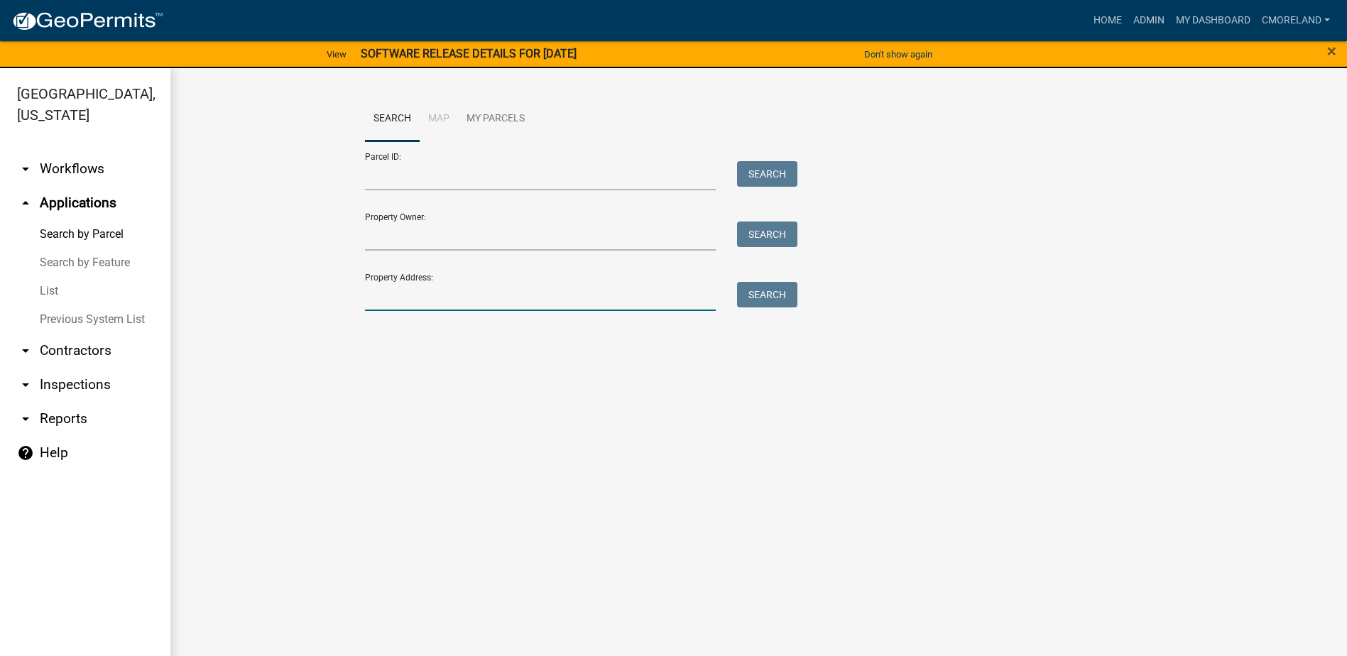
click at [423, 293] on input "Property Address:" at bounding box center [540, 296] width 351 height 29
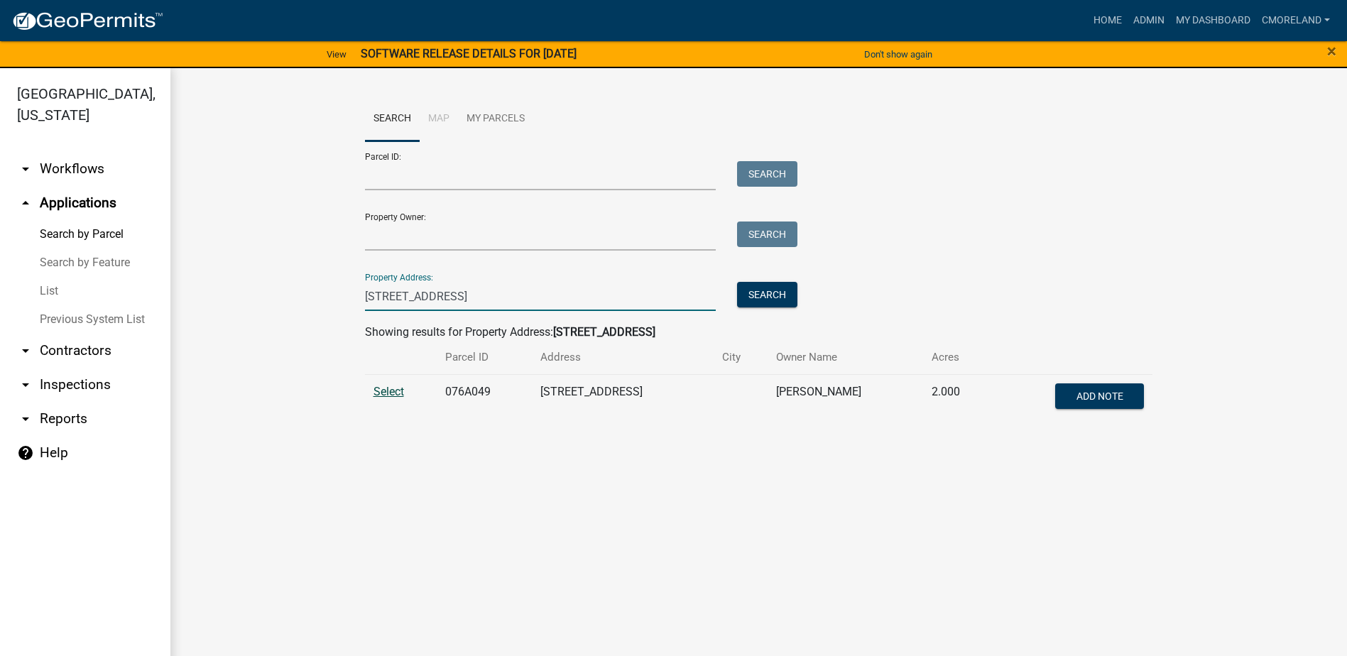
type input "[STREET_ADDRESS]"
click at [391, 390] on span "Select" at bounding box center [388, 391] width 31 height 13
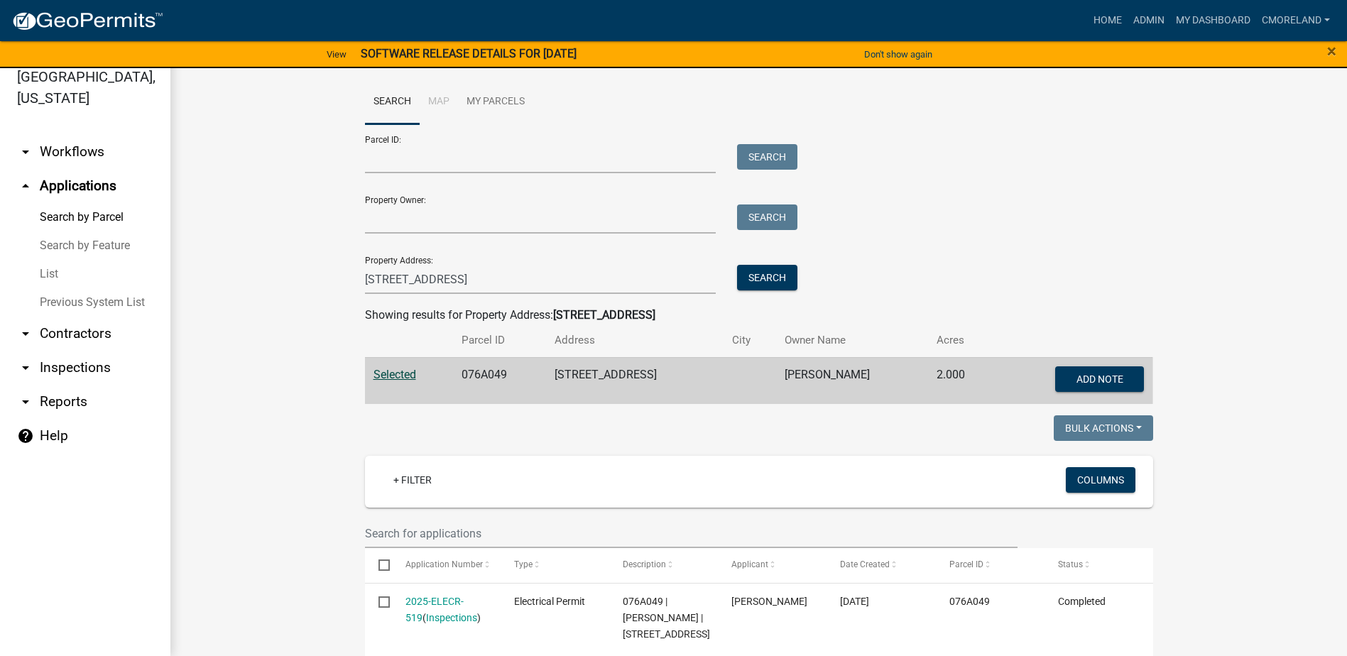
click at [588, 410] on div "Search Map My Parcels Parcel ID: Search Property Owner: Search Property Address…" at bounding box center [758, 248] width 809 height 336
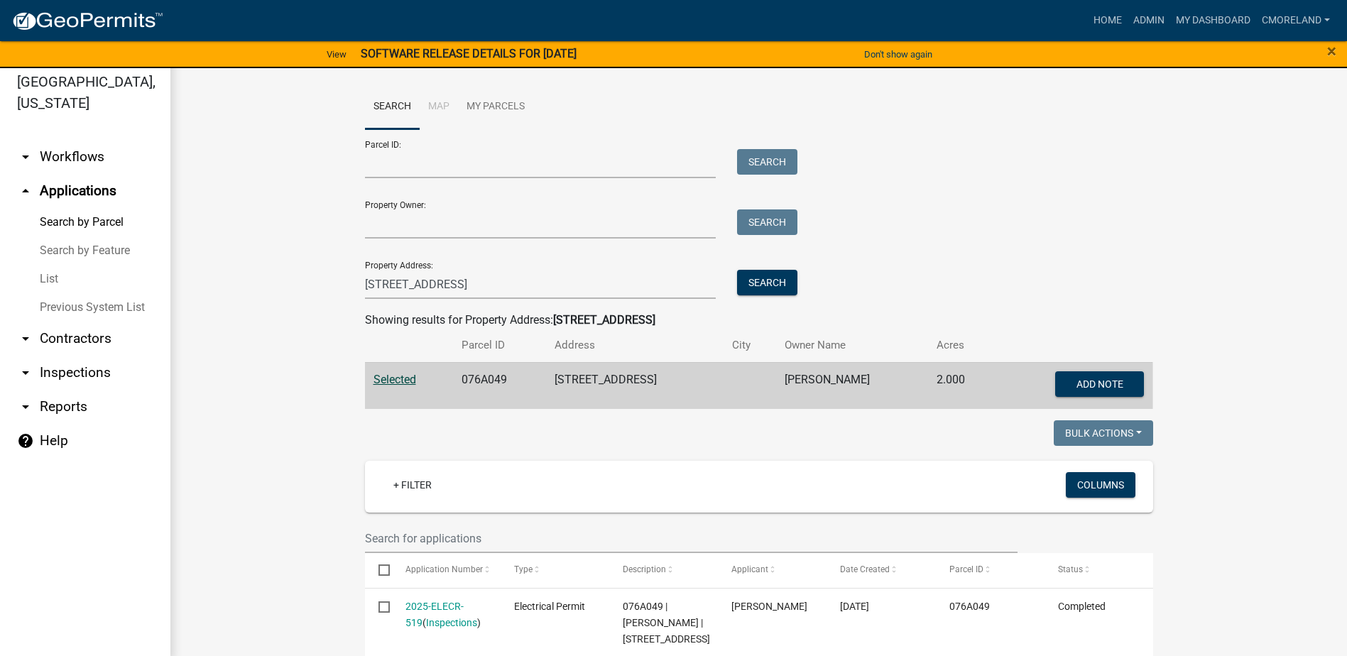
scroll to position [17, 0]
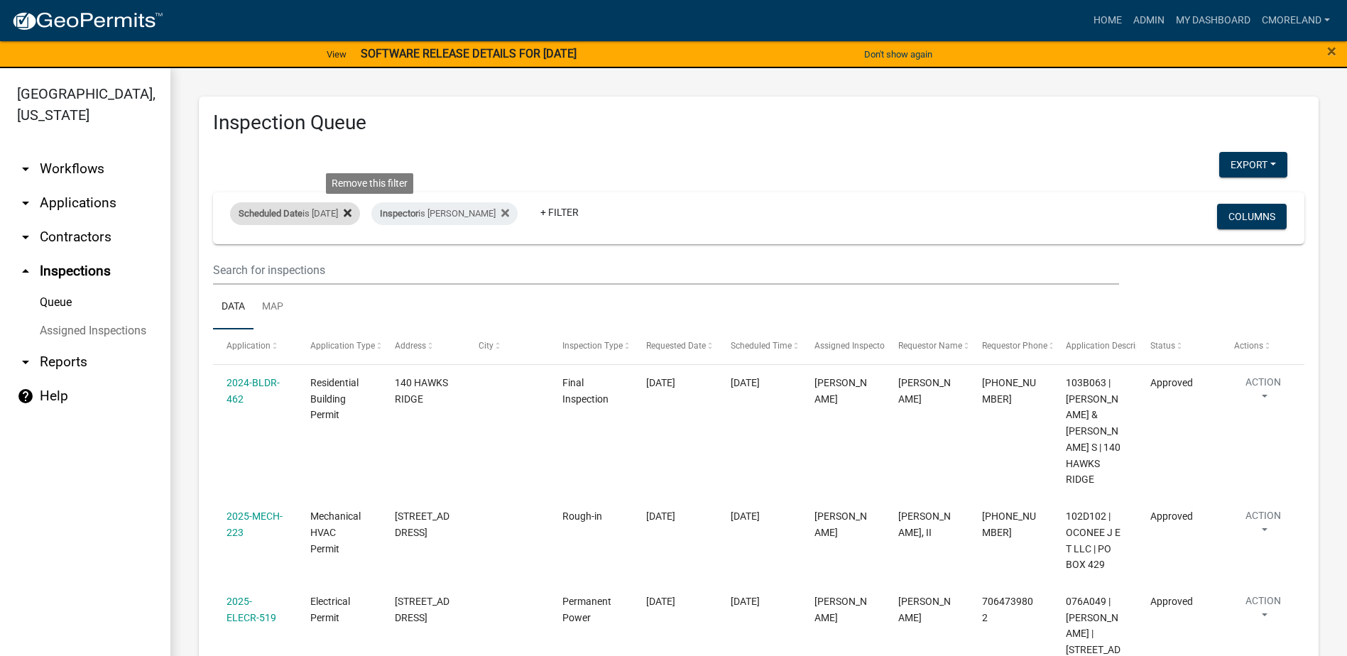
click at [351, 210] on icon at bounding box center [348, 212] width 8 height 11
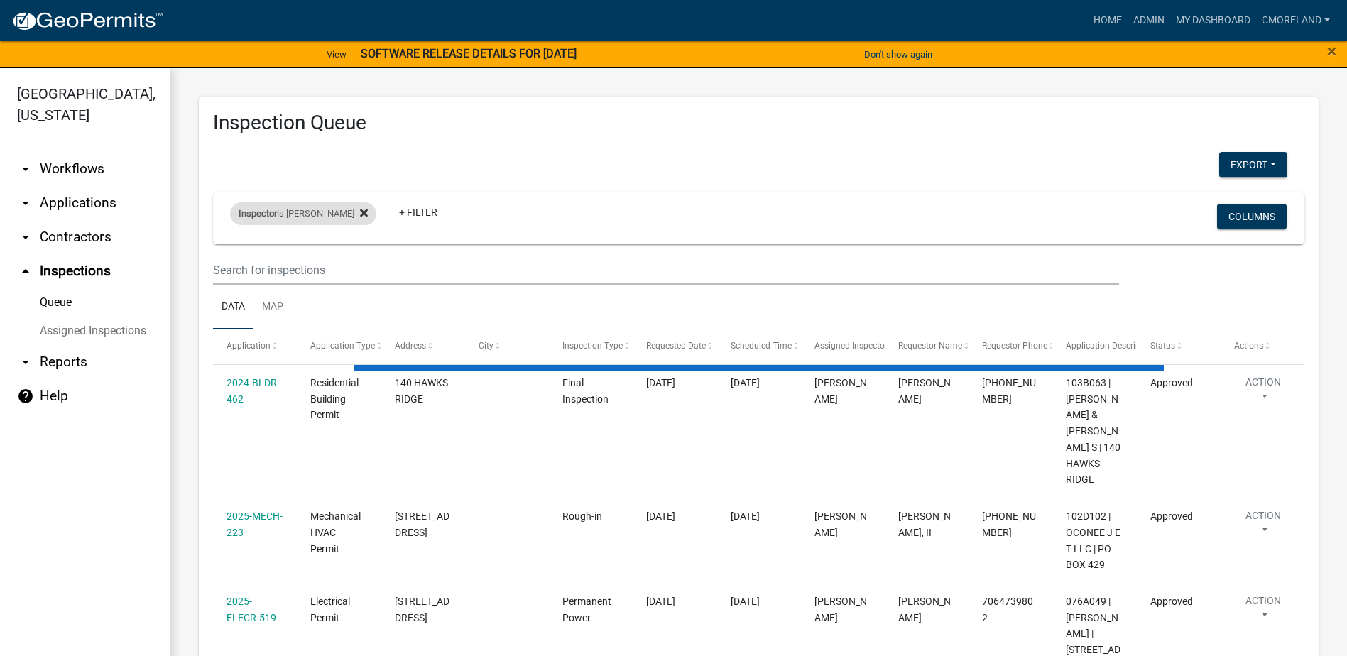
select select "2: 50"
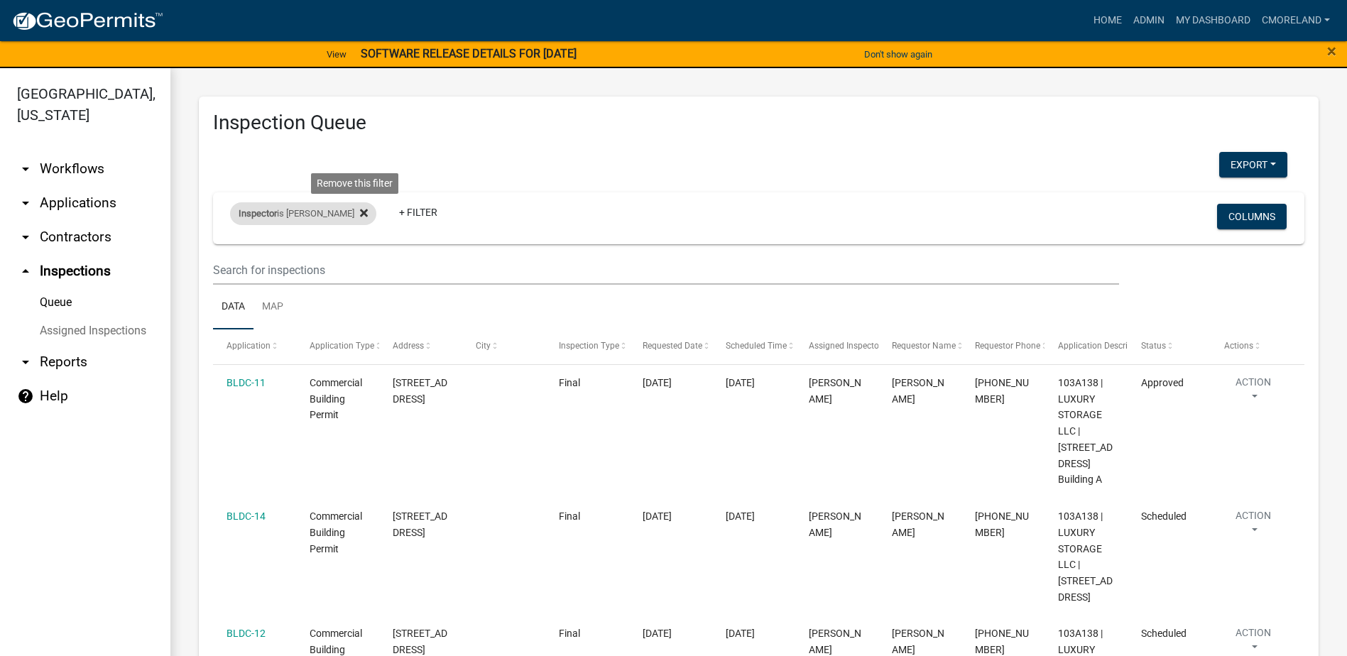
click at [360, 212] on icon at bounding box center [364, 212] width 8 height 11
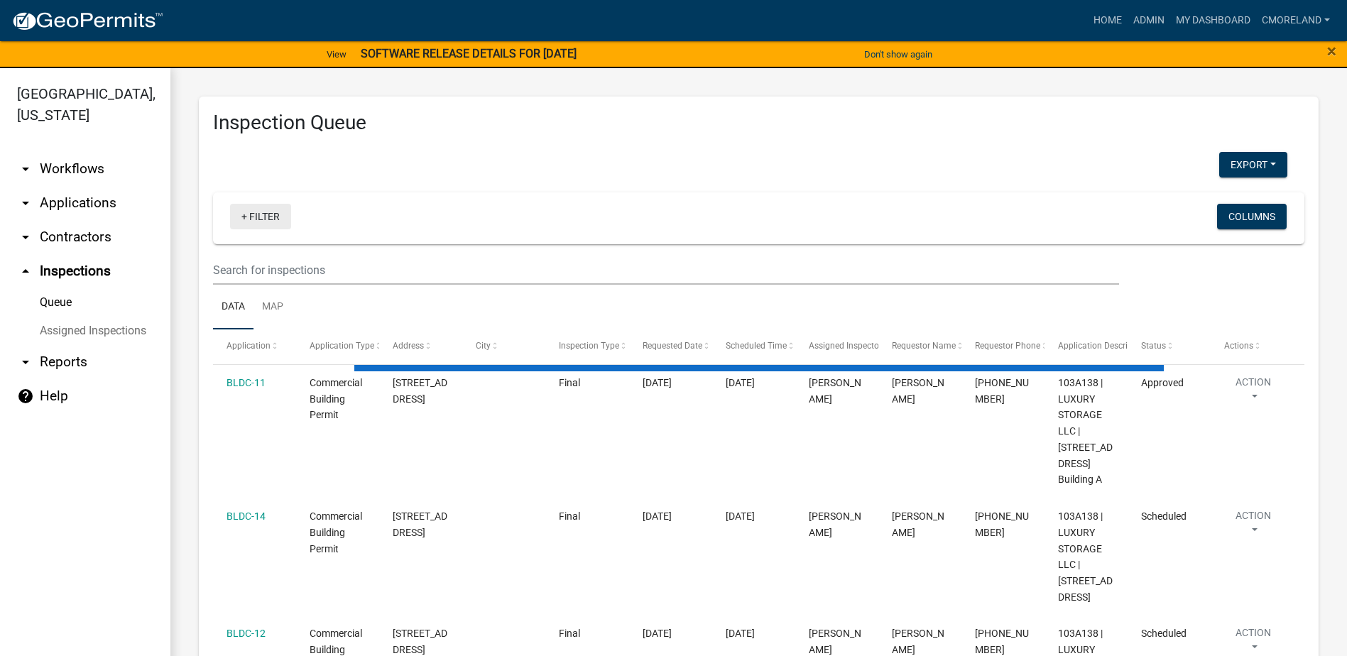
click at [272, 214] on link "+ Filter" at bounding box center [260, 217] width 61 height 26
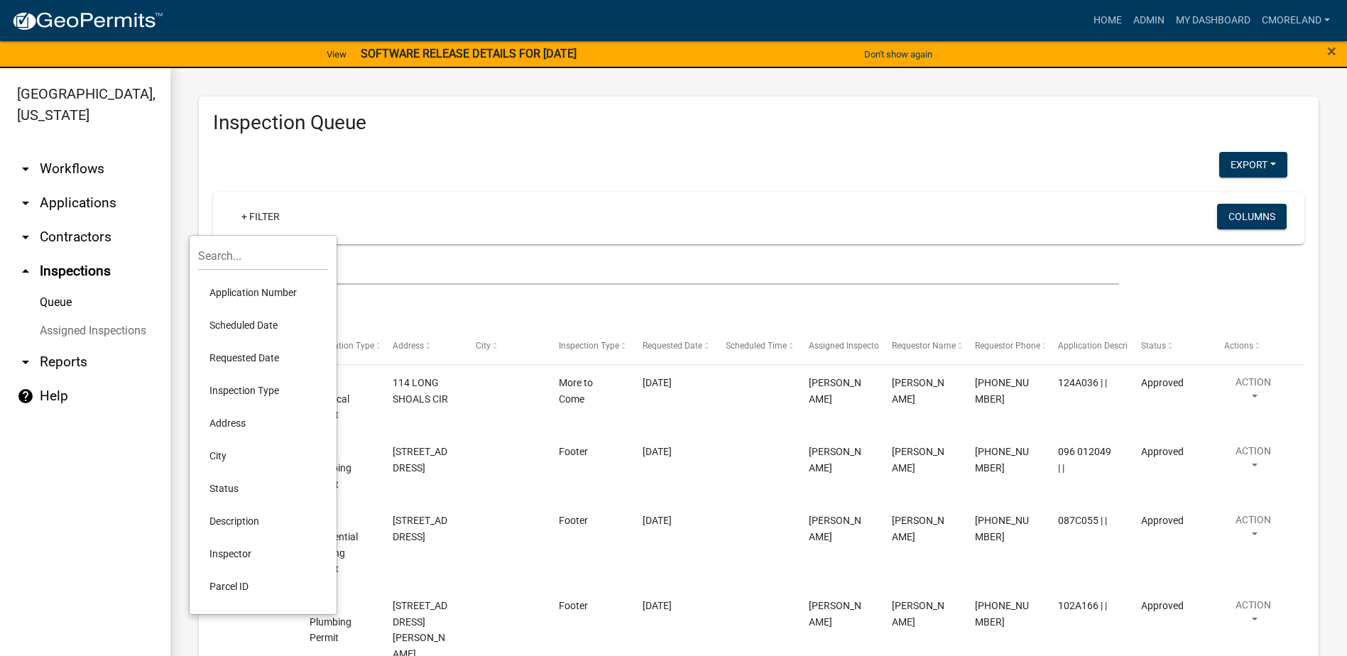
click at [247, 322] on li "Scheduled Date" at bounding box center [263, 325] width 130 height 33
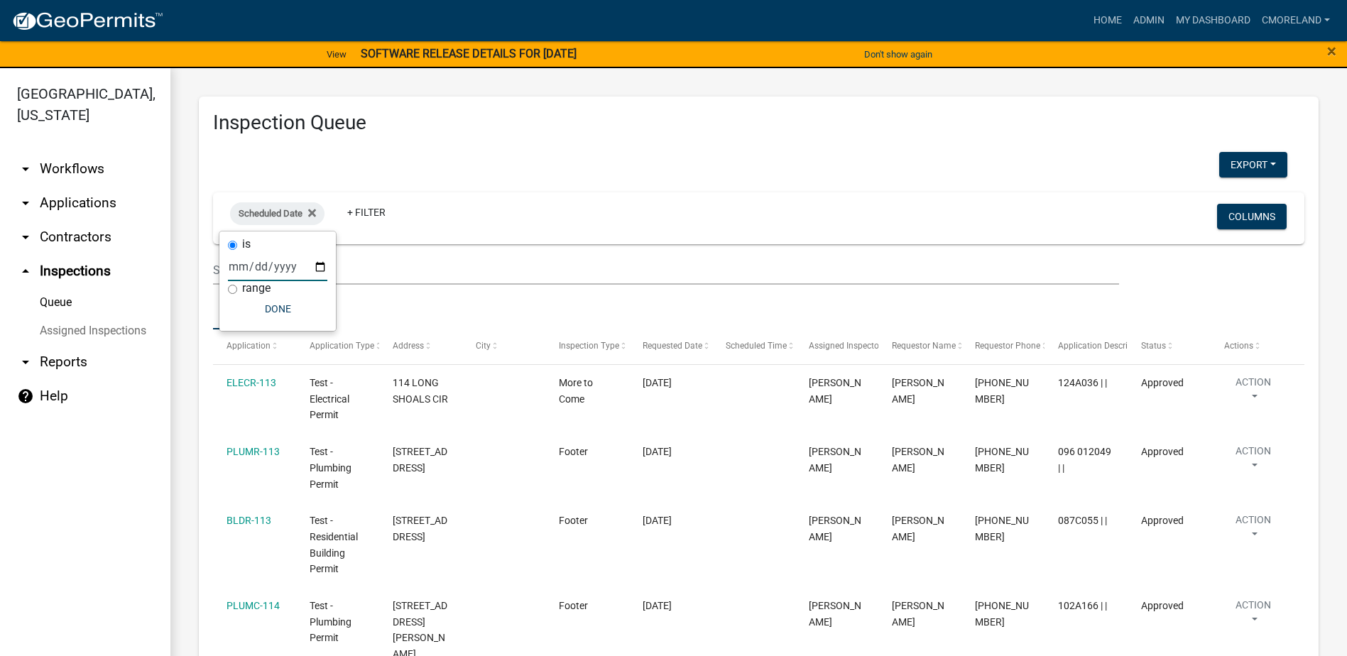
click at [324, 266] on input "date" at bounding box center [277, 266] width 99 height 29
type input "[DATE]"
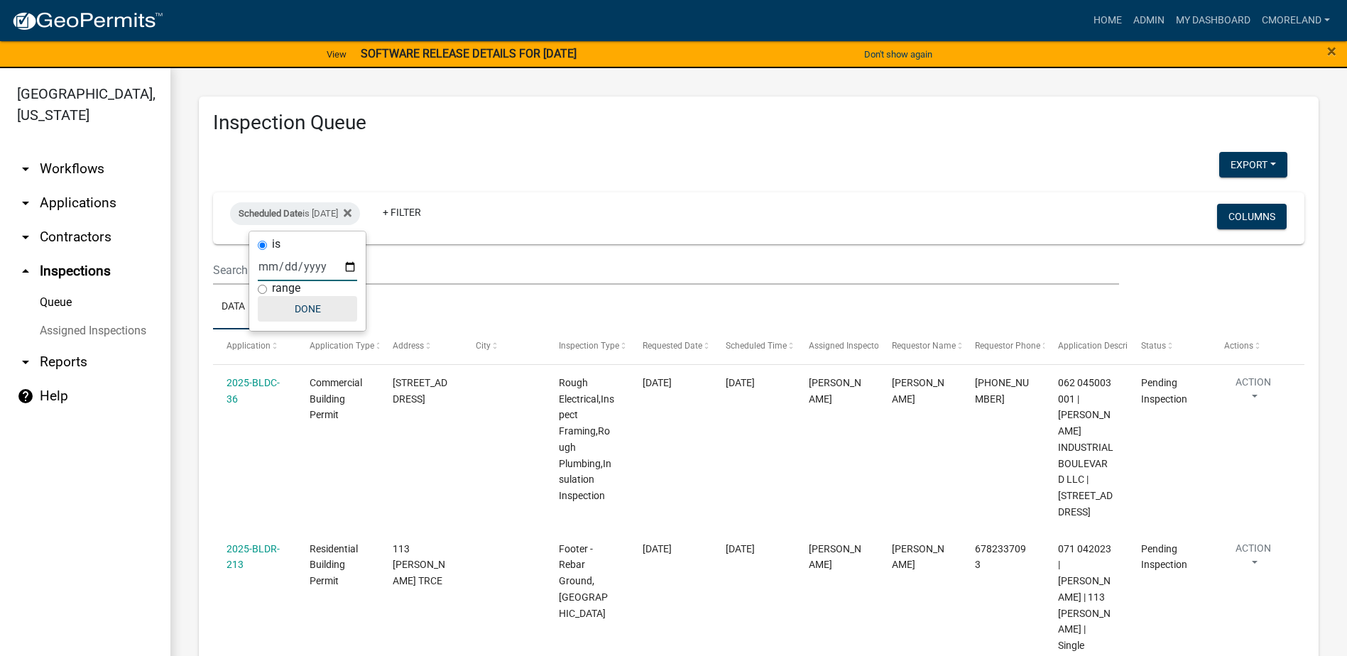
click at [304, 307] on button "Done" at bounding box center [307, 309] width 99 height 26
click at [427, 215] on link "+ Filter" at bounding box center [401, 212] width 61 height 26
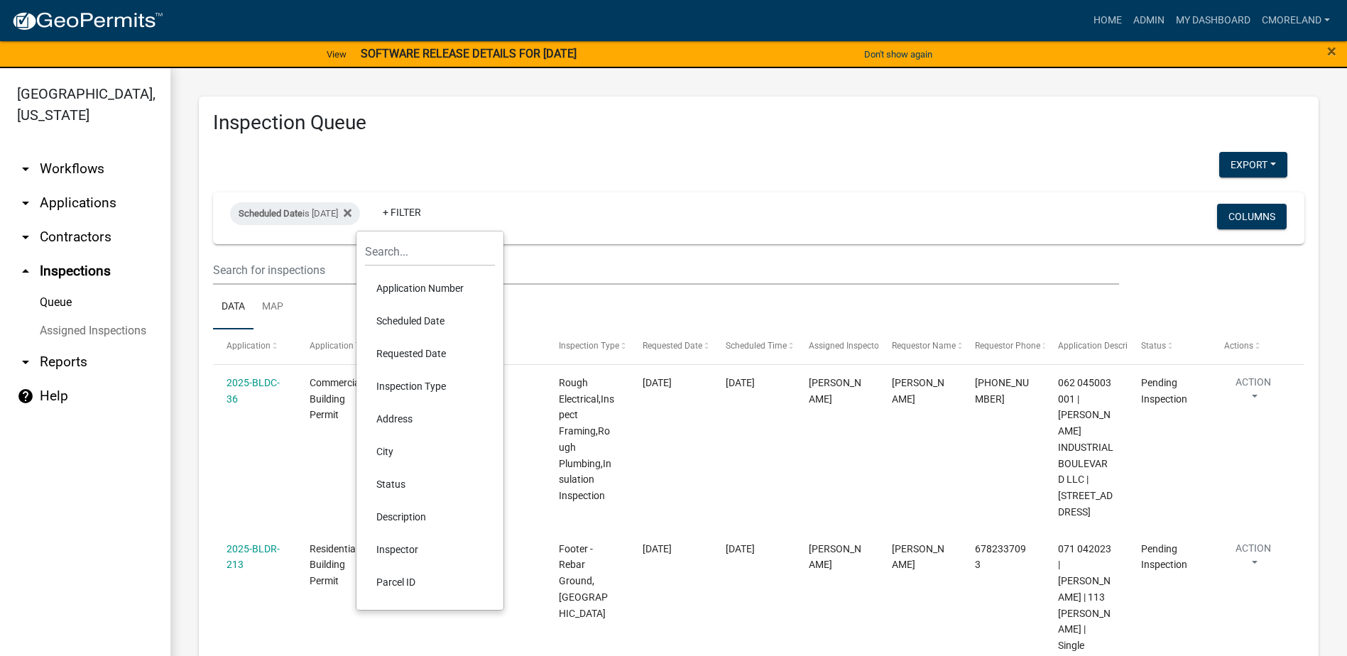
click at [407, 544] on li "Inspector" at bounding box center [430, 549] width 130 height 33
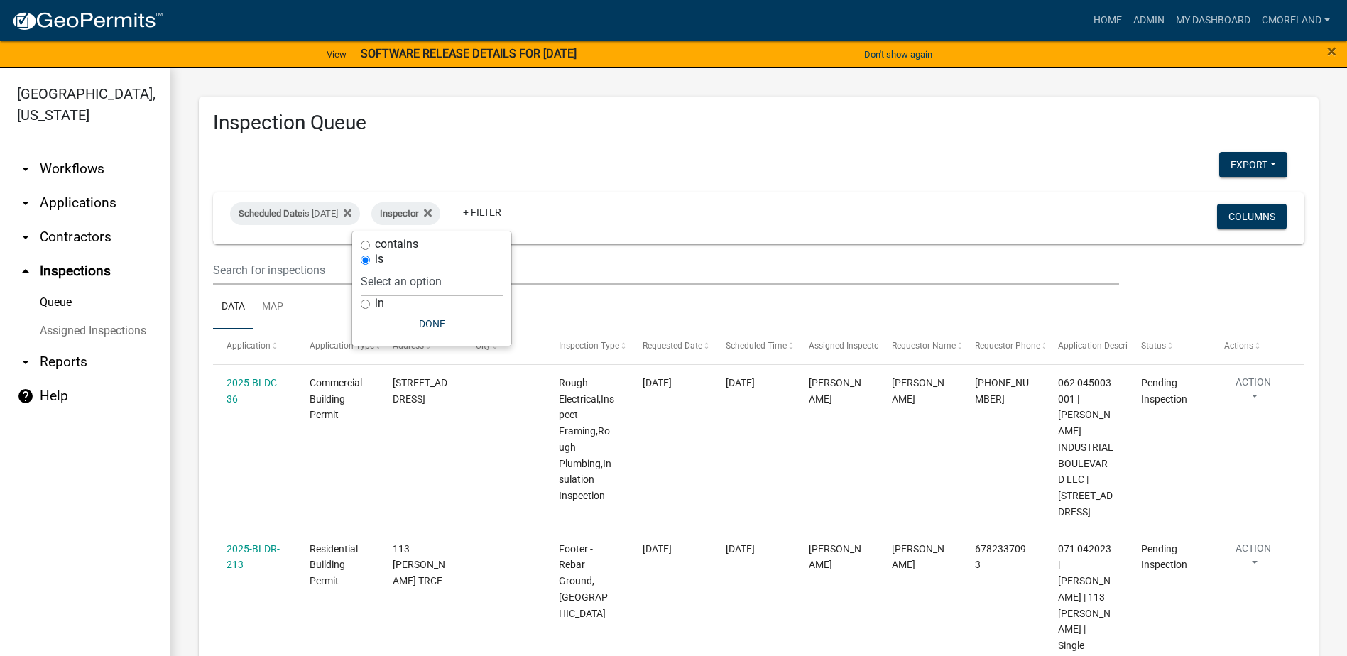
click at [483, 288] on select "Select an option None [PERSON_NAME] [PERSON_NAME] [PERSON_NAME] Quistan [PERSON…" at bounding box center [432, 281] width 142 height 29
select select "a0ea4169-8540-4a2c-b9f4-cf4c1ffdeb95"
click at [402, 267] on select "Select an option None [PERSON_NAME] [PERSON_NAME] [PERSON_NAME] Quistan [PERSON…" at bounding box center [432, 281] width 142 height 29
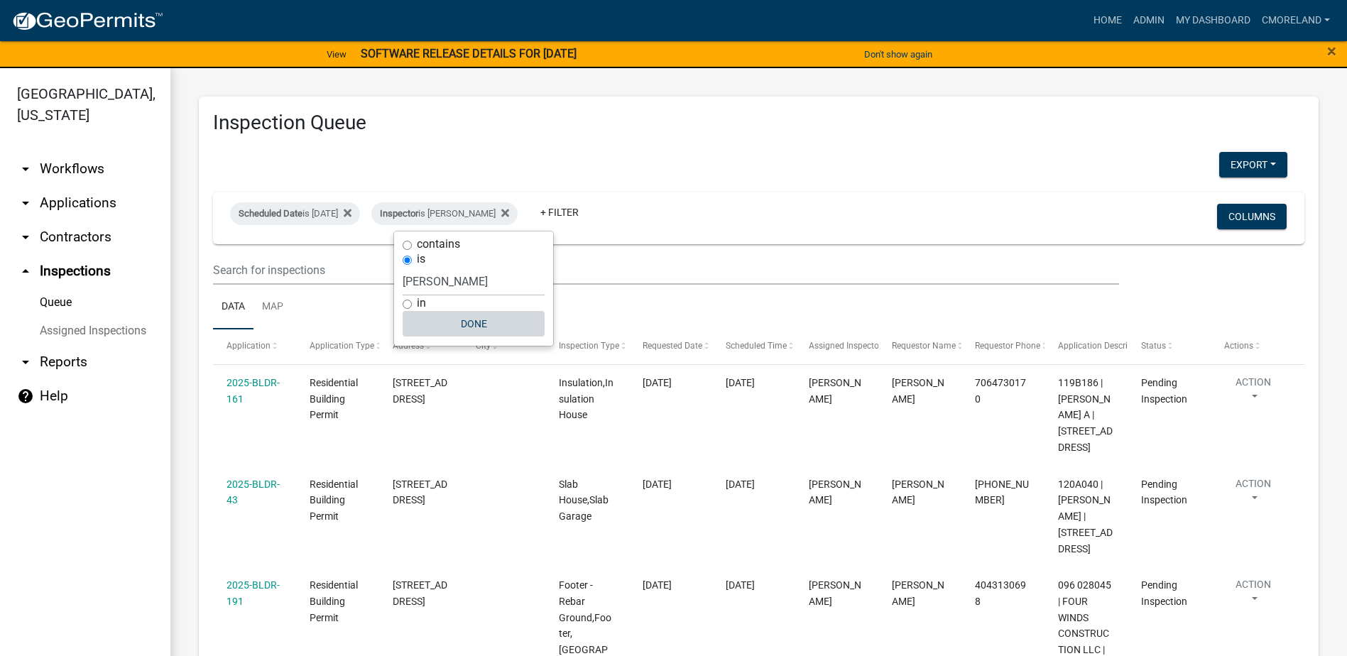
click at [459, 323] on button "Done" at bounding box center [473, 324] width 142 height 26
